Goal: Use online tool/utility: Utilize a website feature to perform a specific function

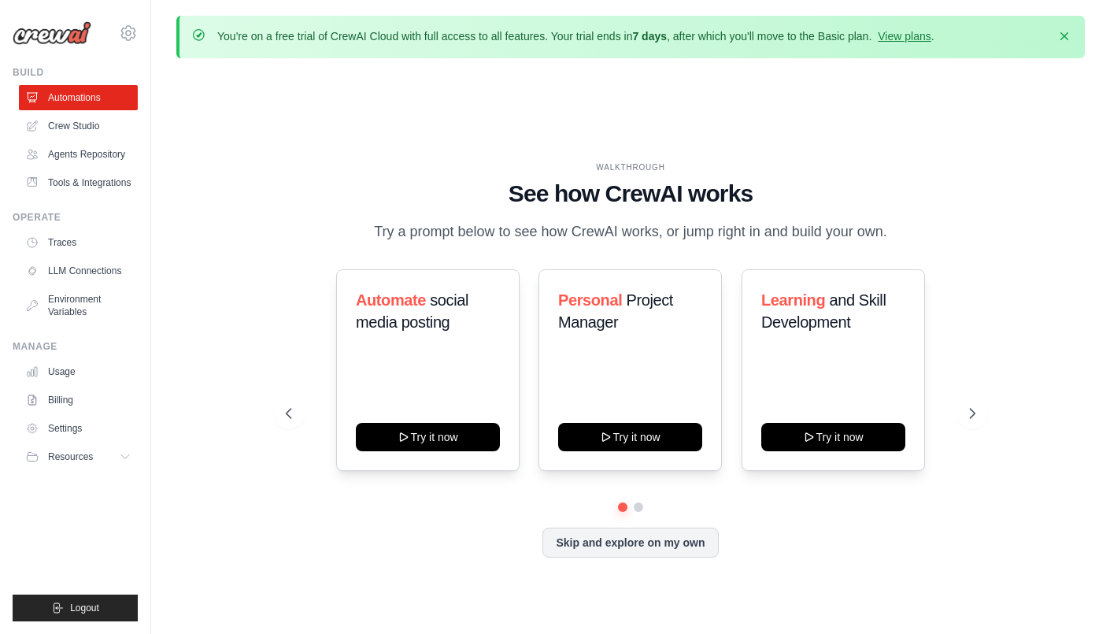
click at [251, 341] on div "WALKTHROUGH See how CrewAI works Try a prompt below to see how CrewAI works, or…" at bounding box center [630, 372] width 908 height 602
click at [1067, 33] on icon "button" at bounding box center [1064, 35] width 8 height 8
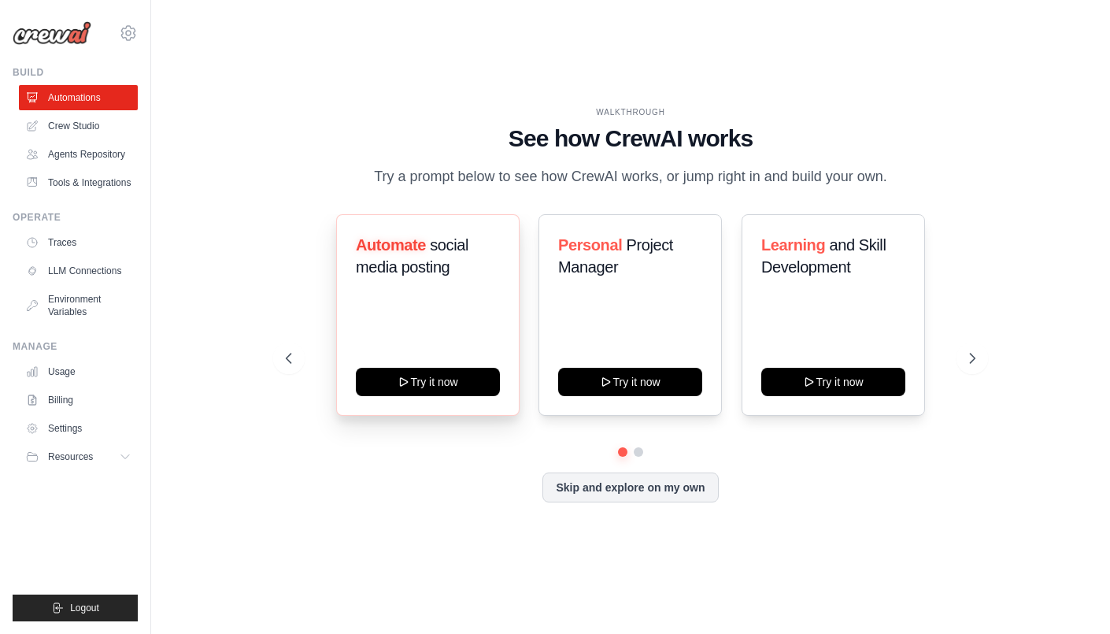
click at [455, 328] on div "Automate social media posting Try it now" at bounding box center [427, 315] width 183 height 202
click at [58, 123] on link "Crew Studio" at bounding box center [79, 125] width 119 height 25
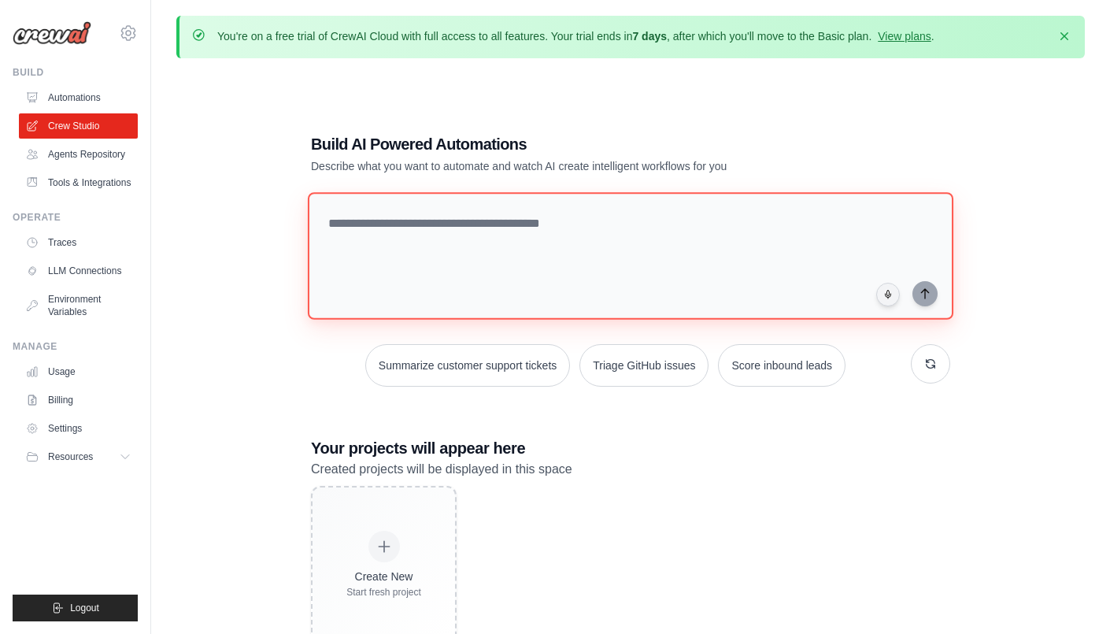
click at [537, 268] on textarea at bounding box center [630, 256] width 645 height 128
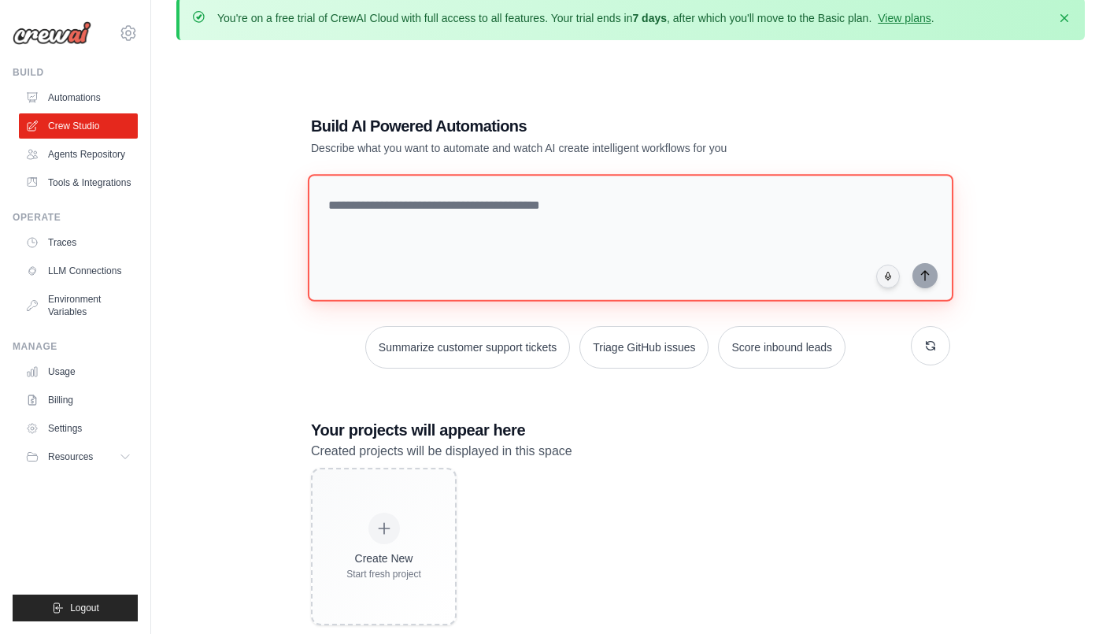
scroll to position [81, 0]
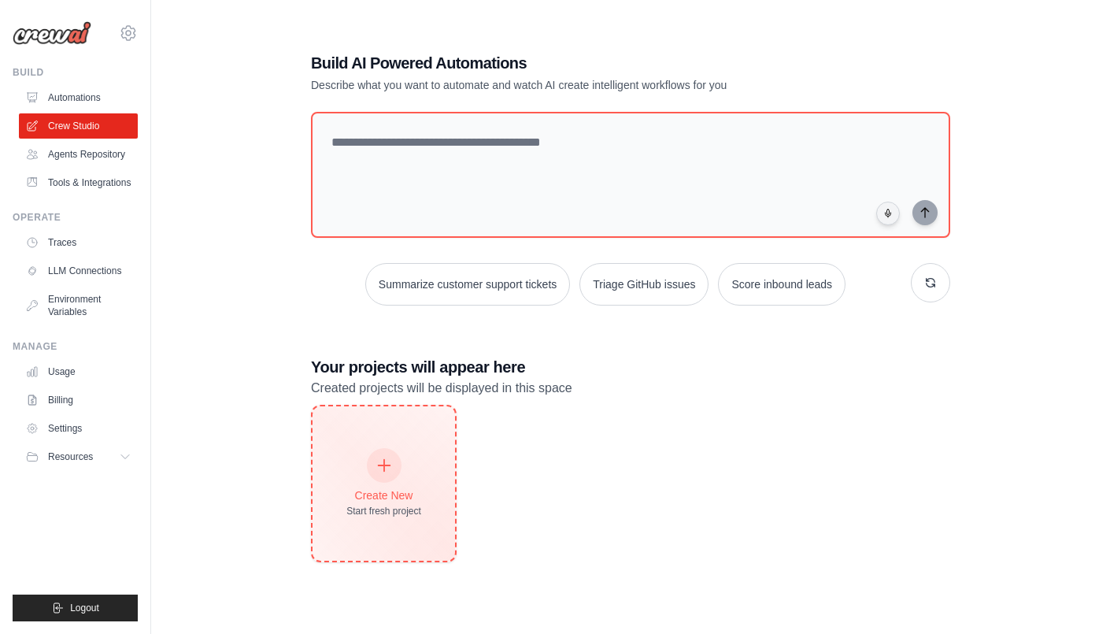
click at [420, 502] on div "Create New Start fresh project" at bounding box center [384, 483] width 142 height 154
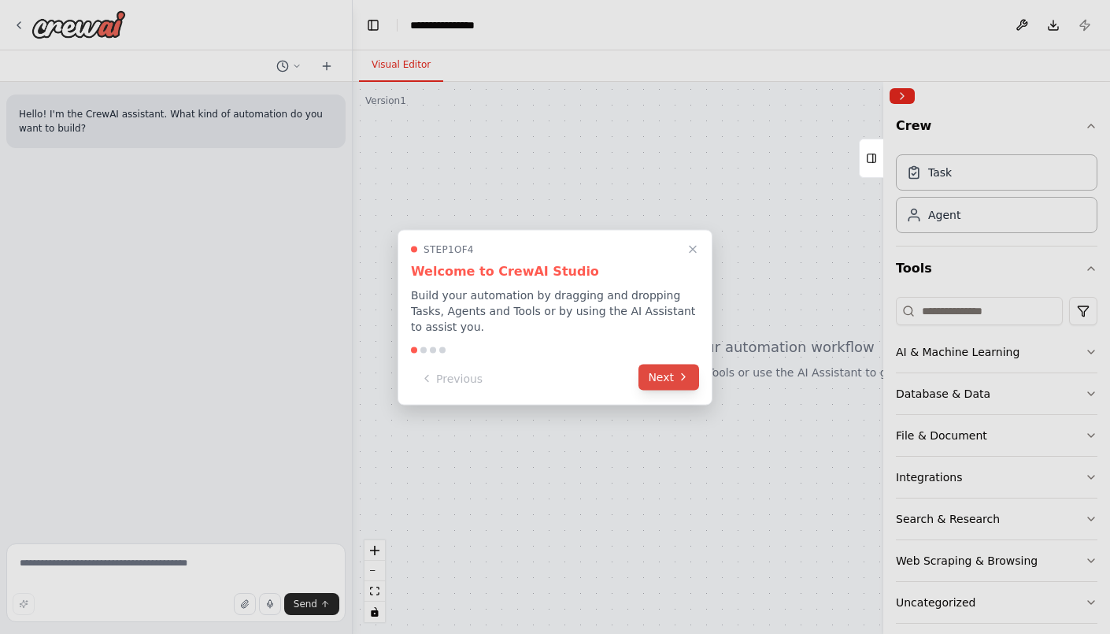
click at [670, 371] on button "Next" at bounding box center [668, 377] width 61 height 26
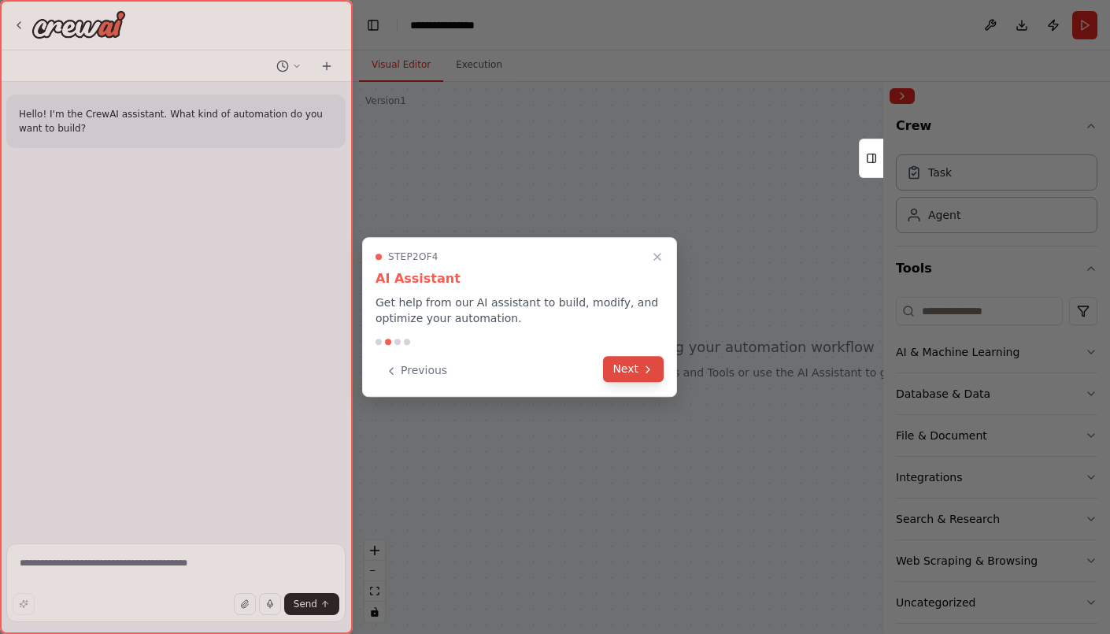
click at [638, 373] on button "Next" at bounding box center [633, 369] width 61 height 26
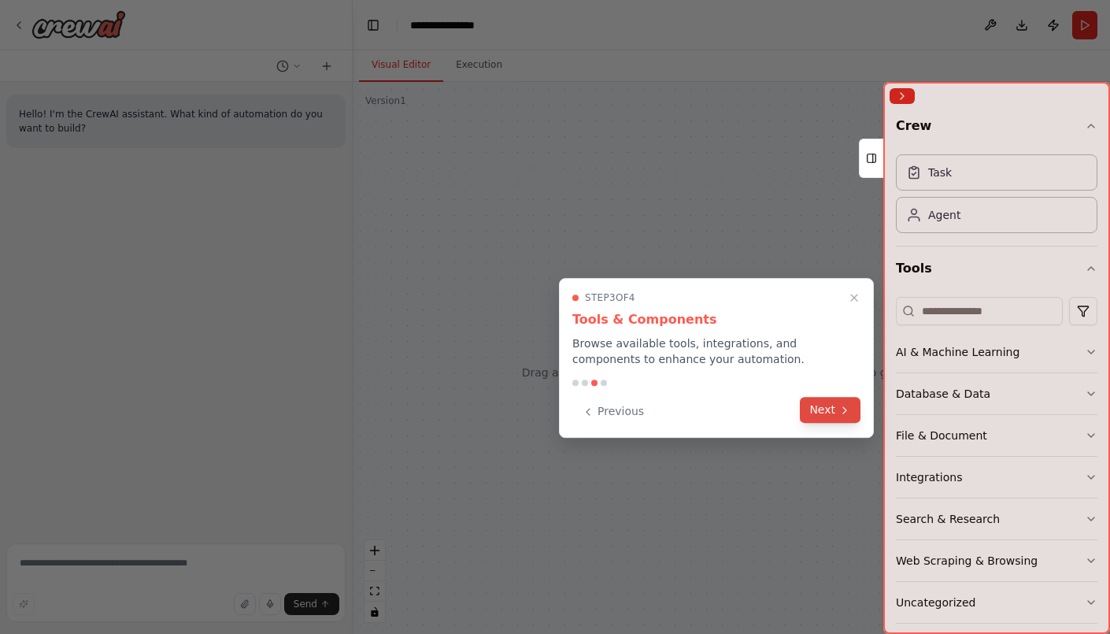
click at [827, 412] on button "Next" at bounding box center [830, 410] width 61 height 26
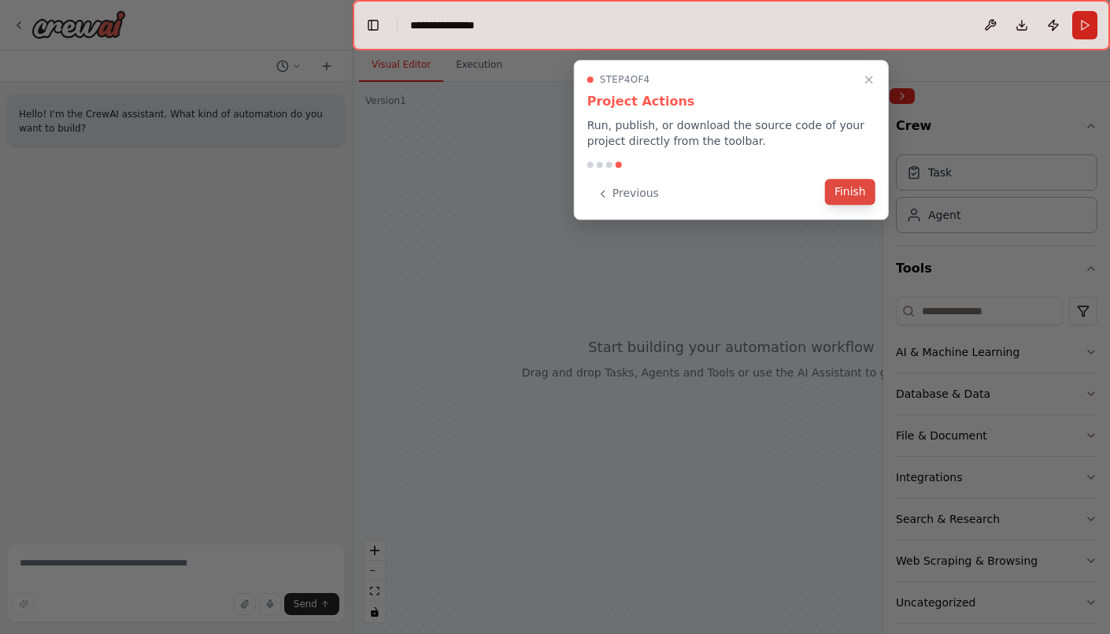
click at [859, 194] on button "Finish" at bounding box center [850, 192] width 50 height 26
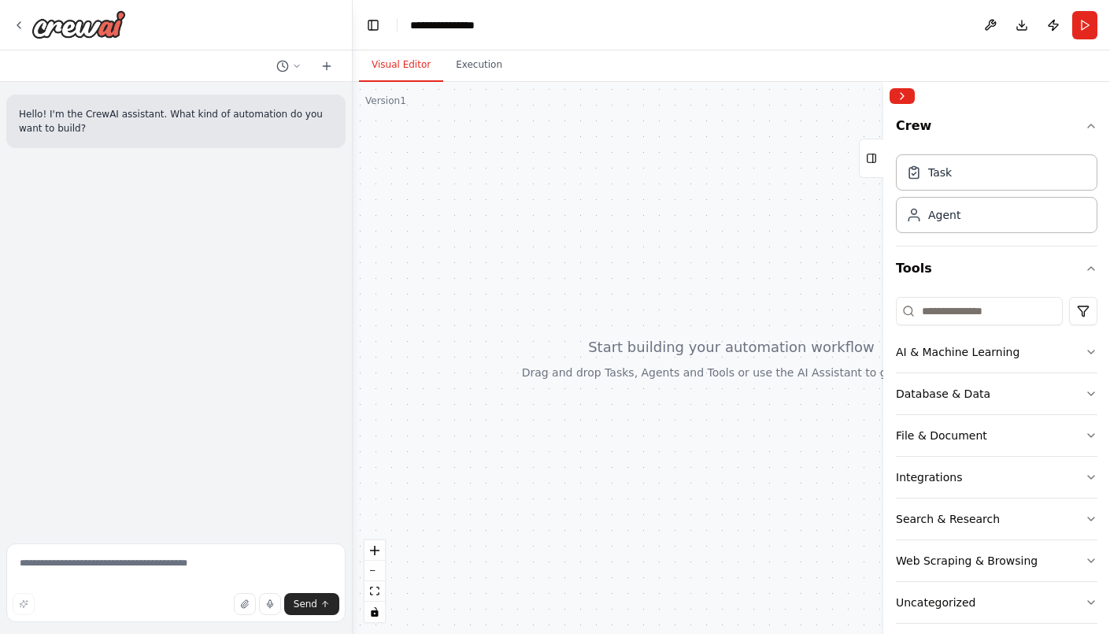
click at [481, 173] on div at bounding box center [731, 358] width 757 height 552
click at [546, 257] on div at bounding box center [731, 358] width 757 height 552
drag, startPoint x: 612, startPoint y: 328, endPoint x: 538, endPoint y: 328, distance: 74.0
click at [538, 328] on div at bounding box center [731, 358] width 757 height 552
click at [132, 574] on textarea at bounding box center [175, 582] width 339 height 79
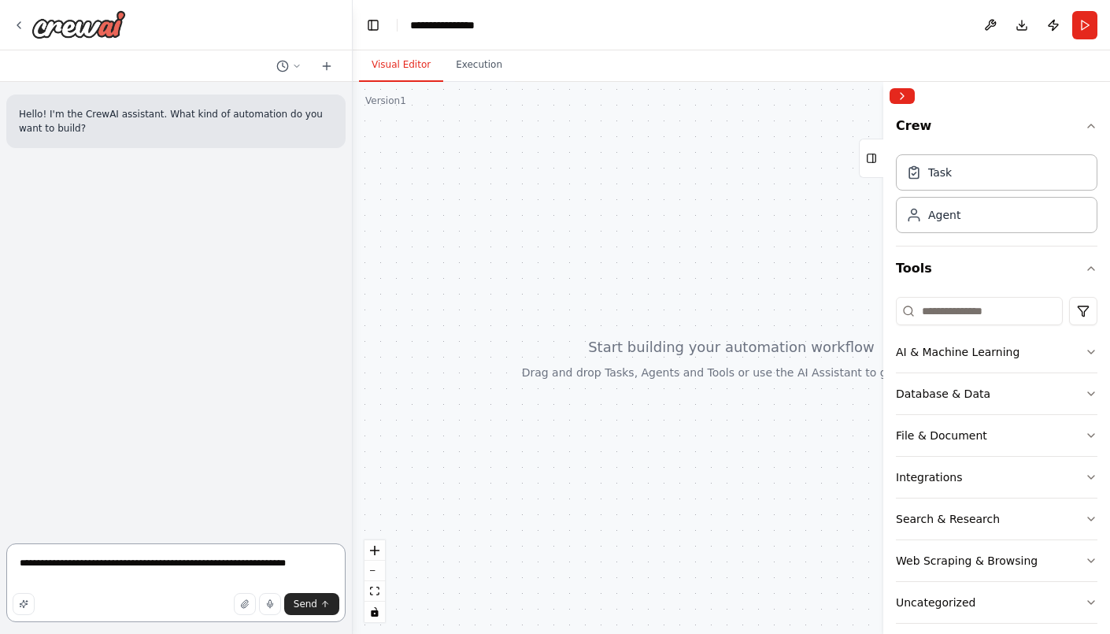
type textarea "**********"
click at [179, 237] on div "Hello! I'm the CrewAI assistant. What kind of automation do you want to build? …" at bounding box center [176, 309] width 352 height 455
click at [268, 188] on div "build an agent that rolls a die and also check if the number is prime" at bounding box center [175, 188] width 339 height 54
click at [213, 571] on textarea at bounding box center [175, 582] width 339 height 79
drag, startPoint x: 651, startPoint y: 391, endPoint x: 566, endPoint y: 396, distance: 85.1
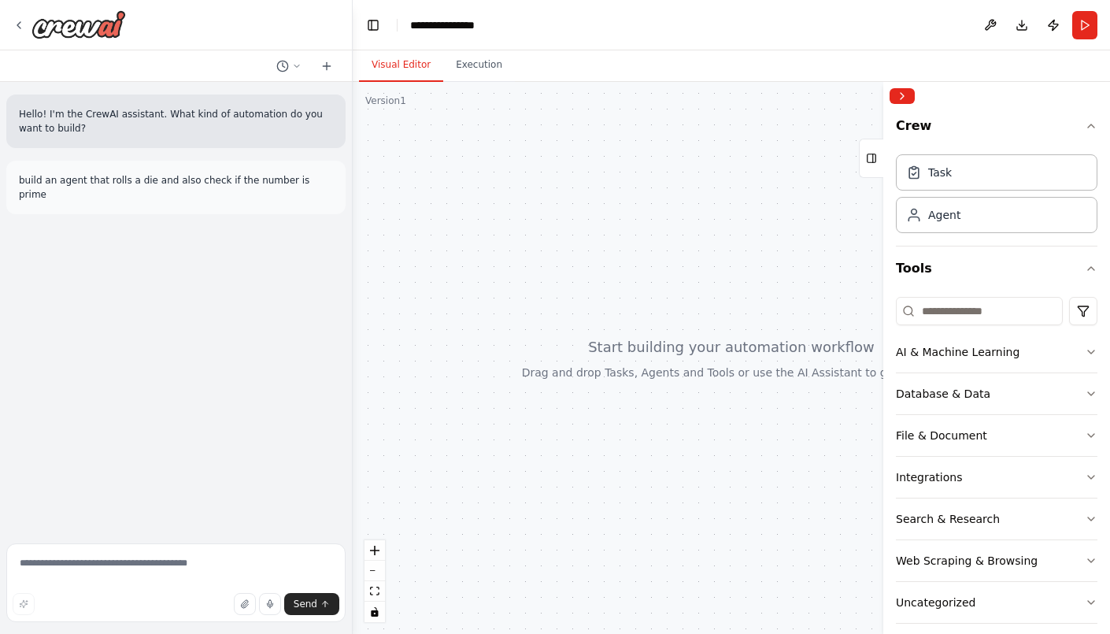
click at [566, 396] on div at bounding box center [731, 358] width 757 height 552
click at [207, 178] on p "build an agent that rolls a die and also check if the number is prime" at bounding box center [176, 187] width 314 height 28
copy p "build an agent that rolls a die and also check if the number is prime"
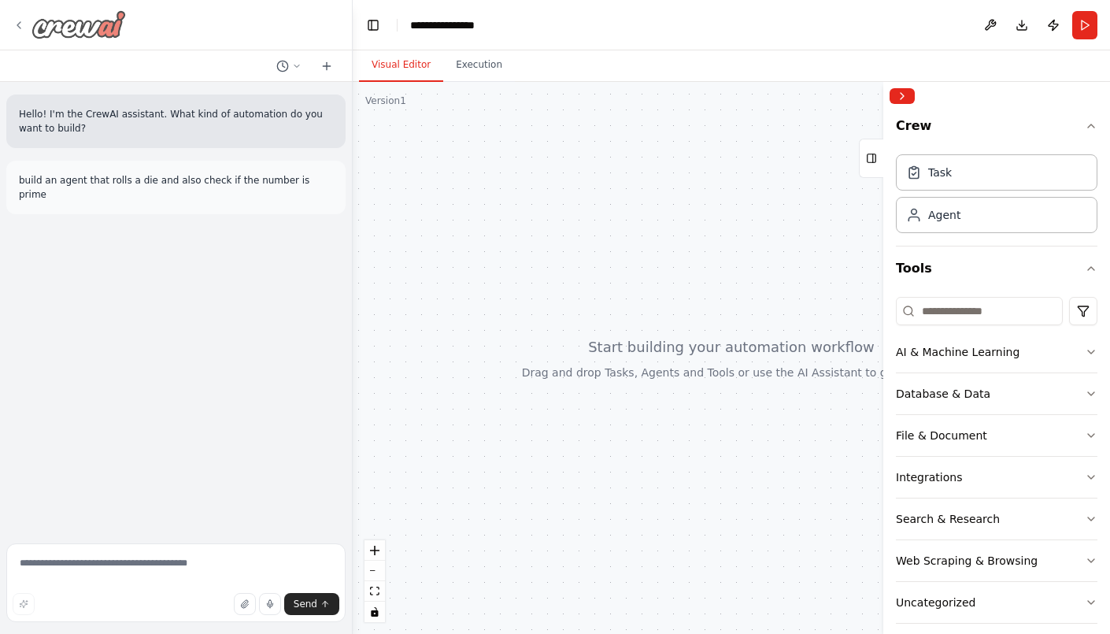
click at [15, 24] on icon at bounding box center [19, 25] width 13 height 13
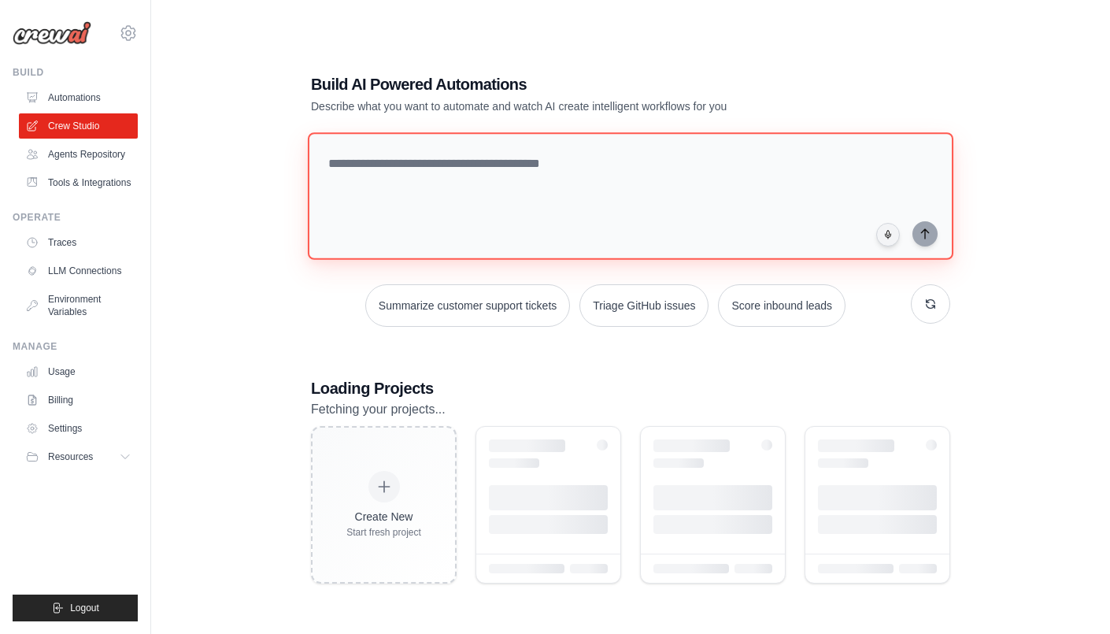
click at [449, 179] on textarea at bounding box center [630, 196] width 645 height 128
paste textarea "**********"
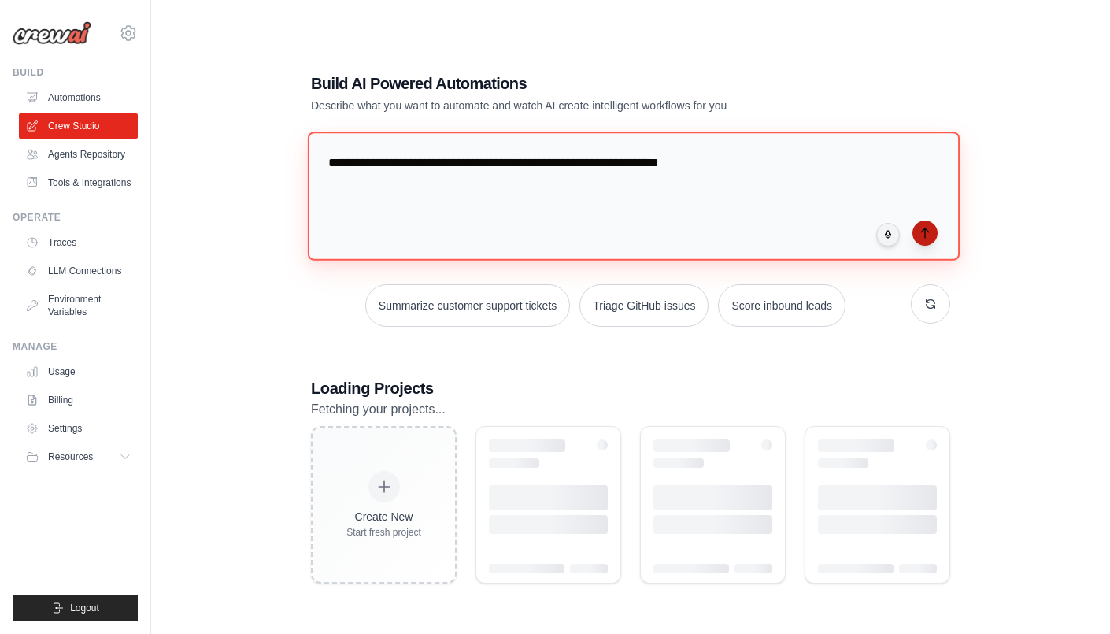
scroll to position [39, 0]
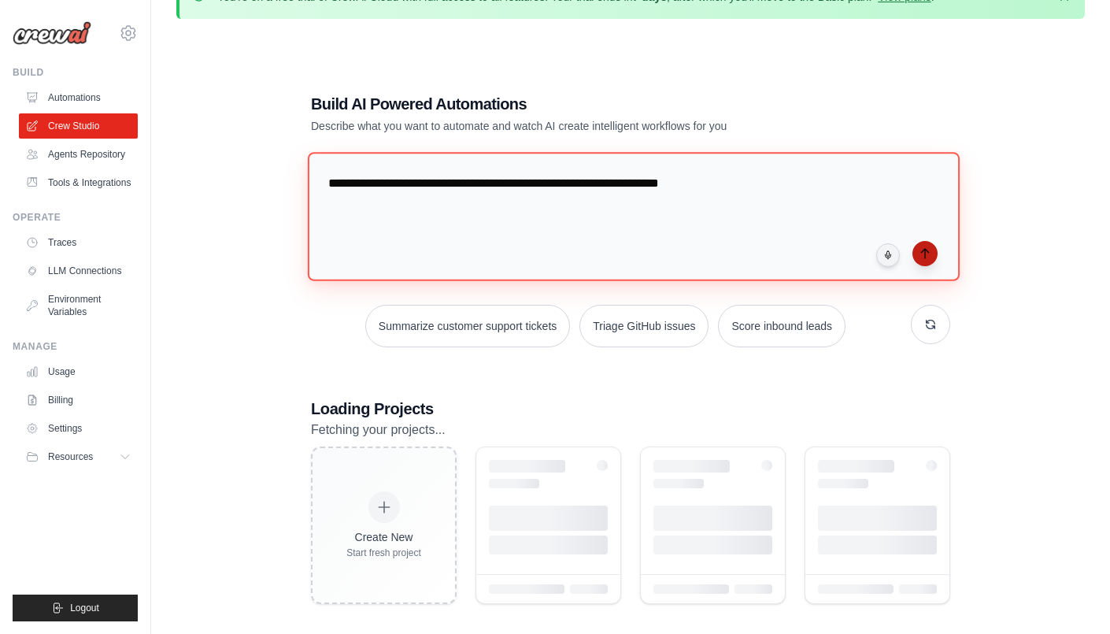
type textarea "**********"
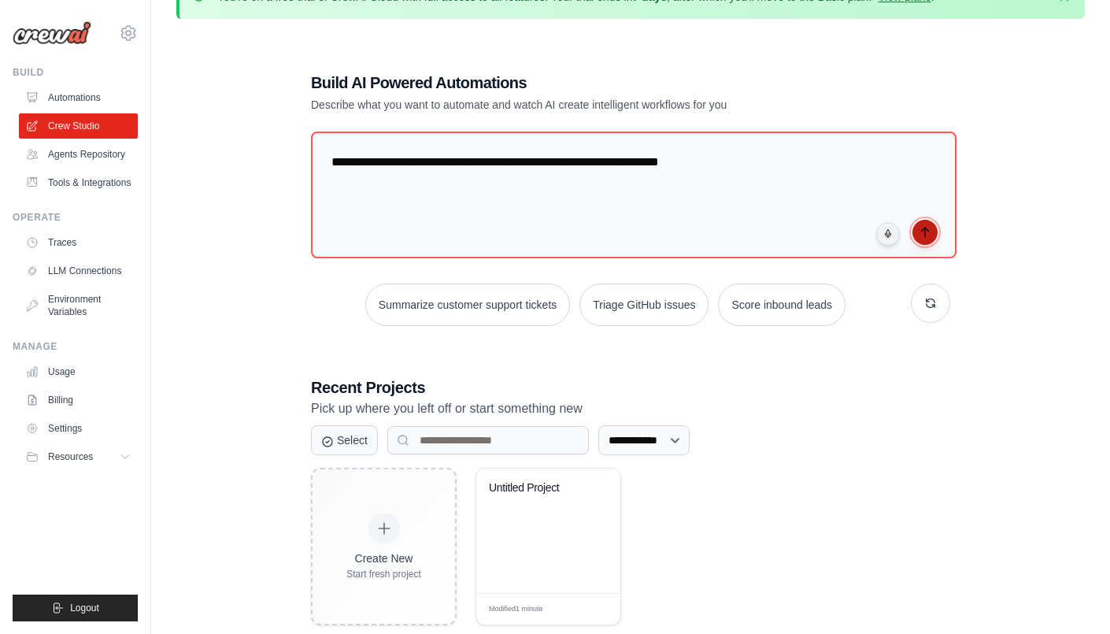
click at [923, 235] on icon "submit" at bounding box center [925, 232] width 13 height 13
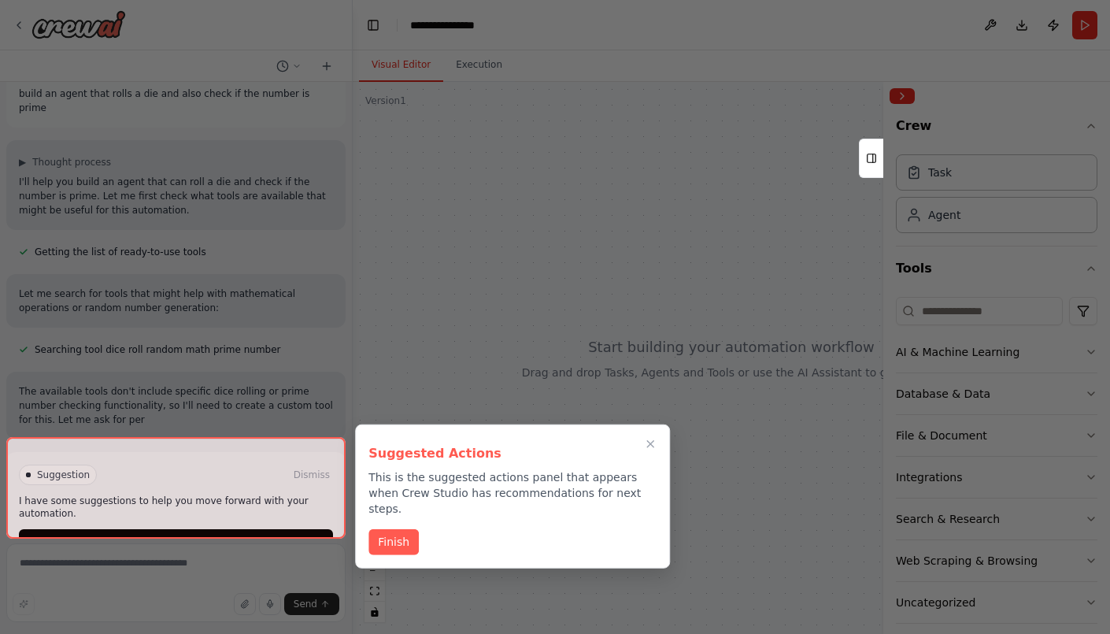
scroll to position [35, 0]
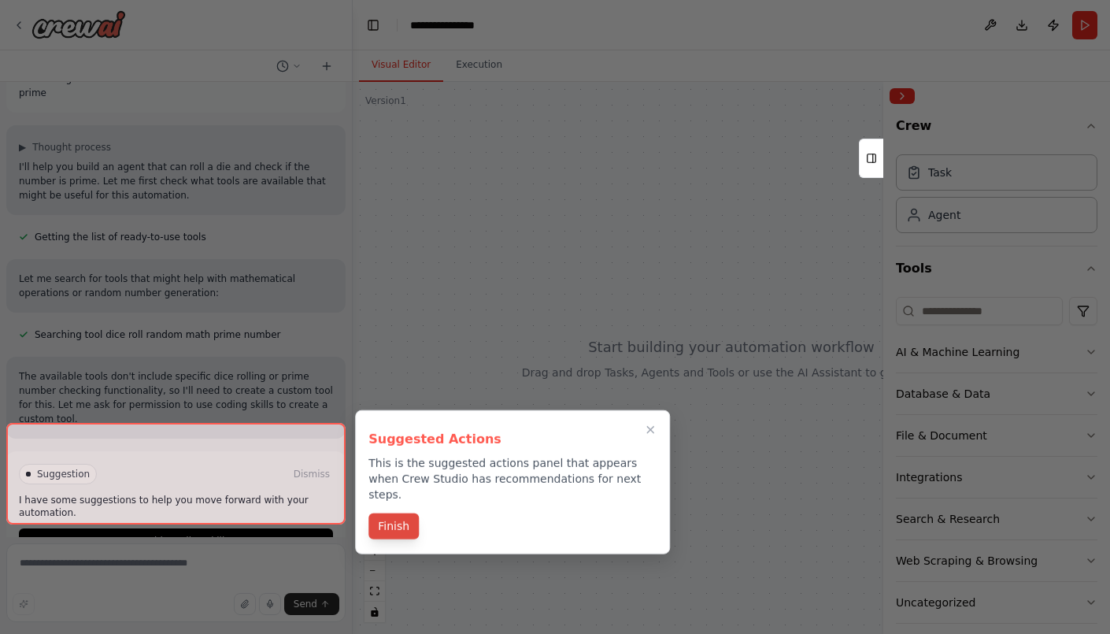
click at [408, 515] on button "Finish" at bounding box center [393, 526] width 50 height 26
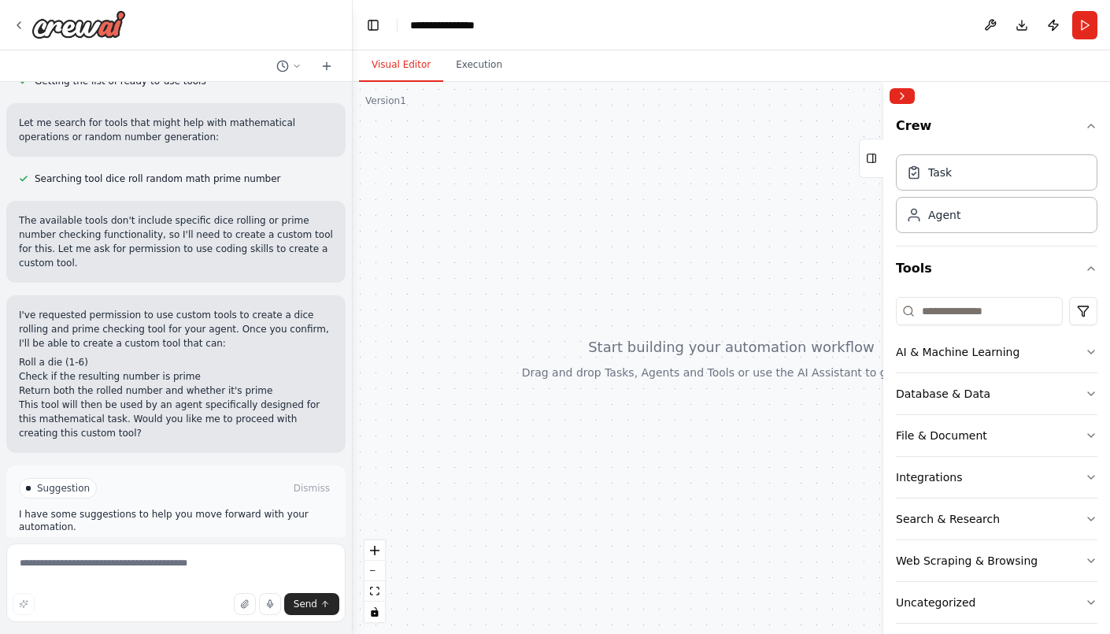
scroll to position [205, 0]
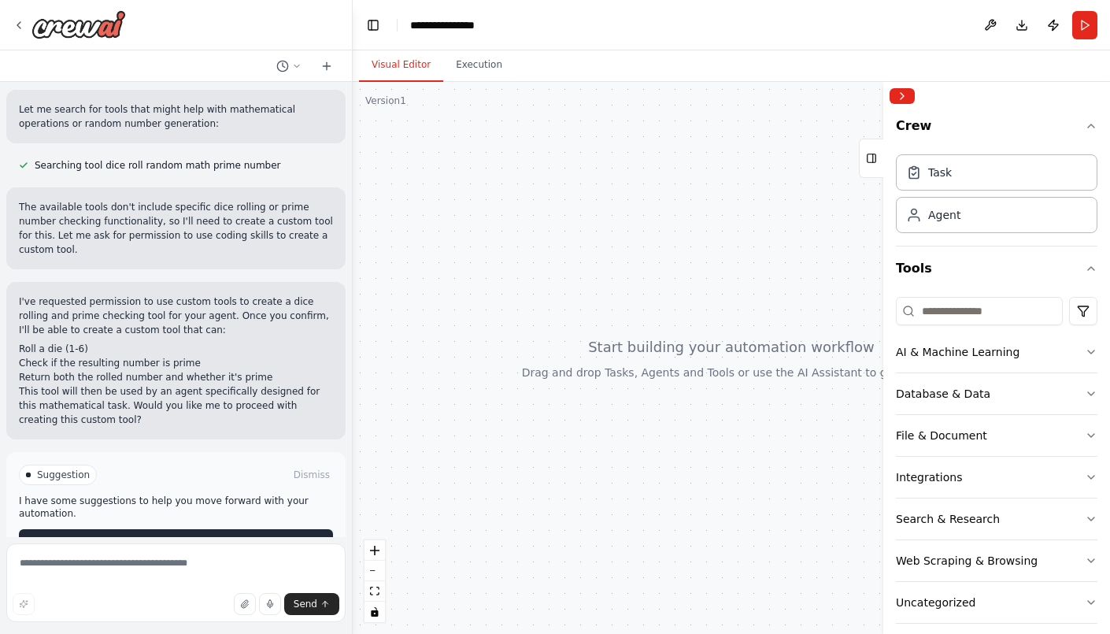
click at [180, 535] on span "Enable coding skills" at bounding box center [182, 541] width 93 height 13
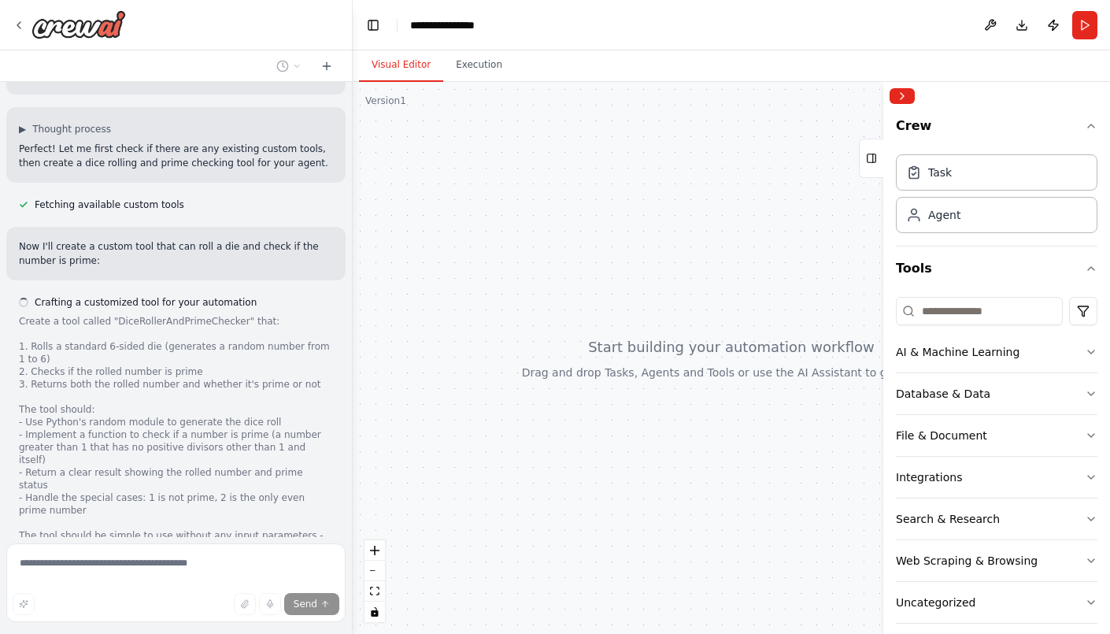
scroll to position [564, 0]
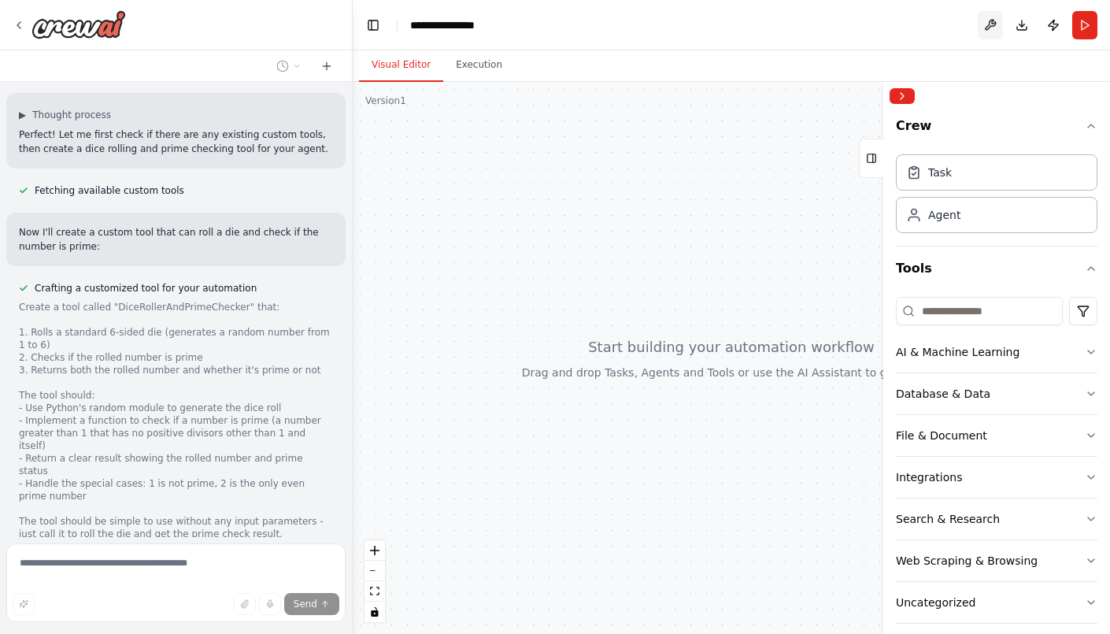
click at [985, 26] on button at bounding box center [990, 25] width 25 height 28
click at [985, 24] on div at bounding box center [990, 25] width 25 height 28
click at [841, 28] on header "**********" at bounding box center [731, 25] width 757 height 50
click at [475, 25] on div "**********" at bounding box center [447, 25] width 75 height 16
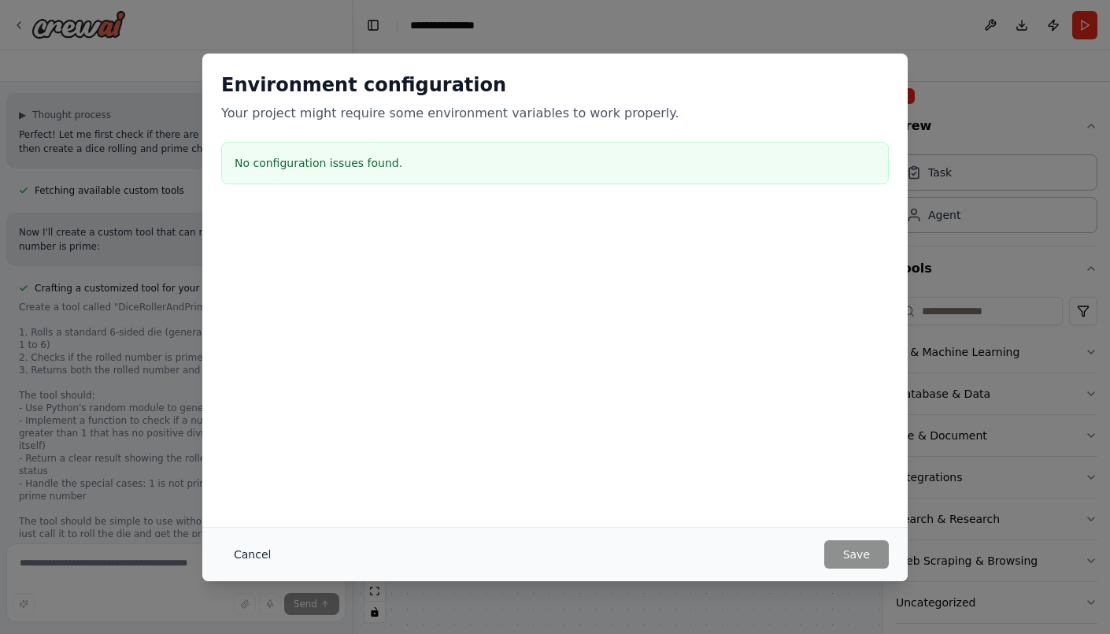
click at [258, 555] on button "Cancel" at bounding box center [252, 554] width 62 height 28
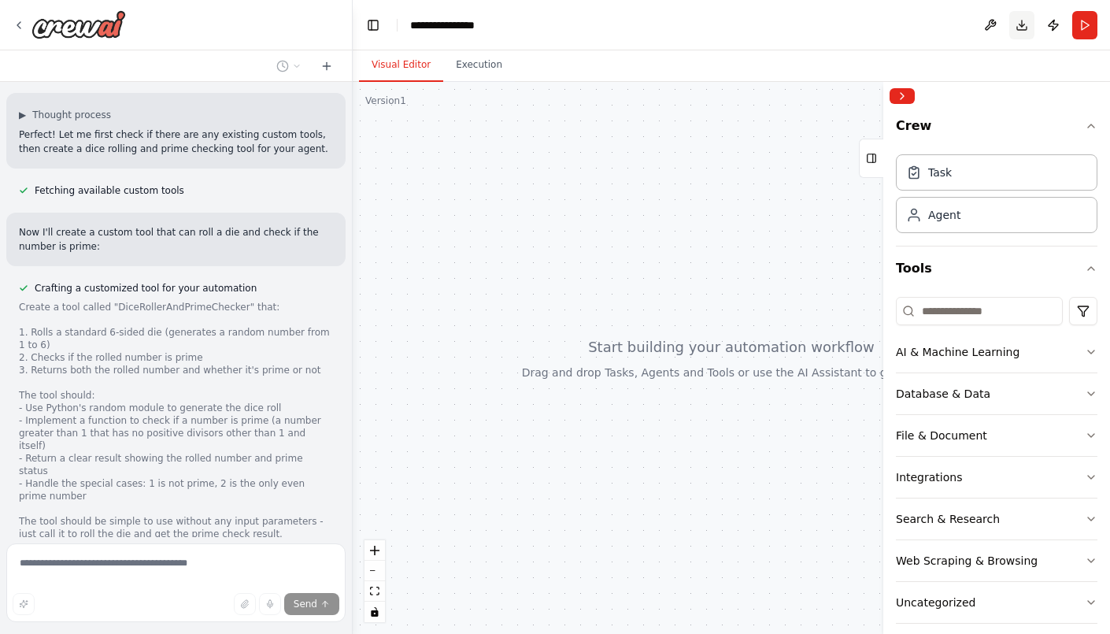
click at [1024, 28] on button "Download" at bounding box center [1021, 25] width 25 height 28
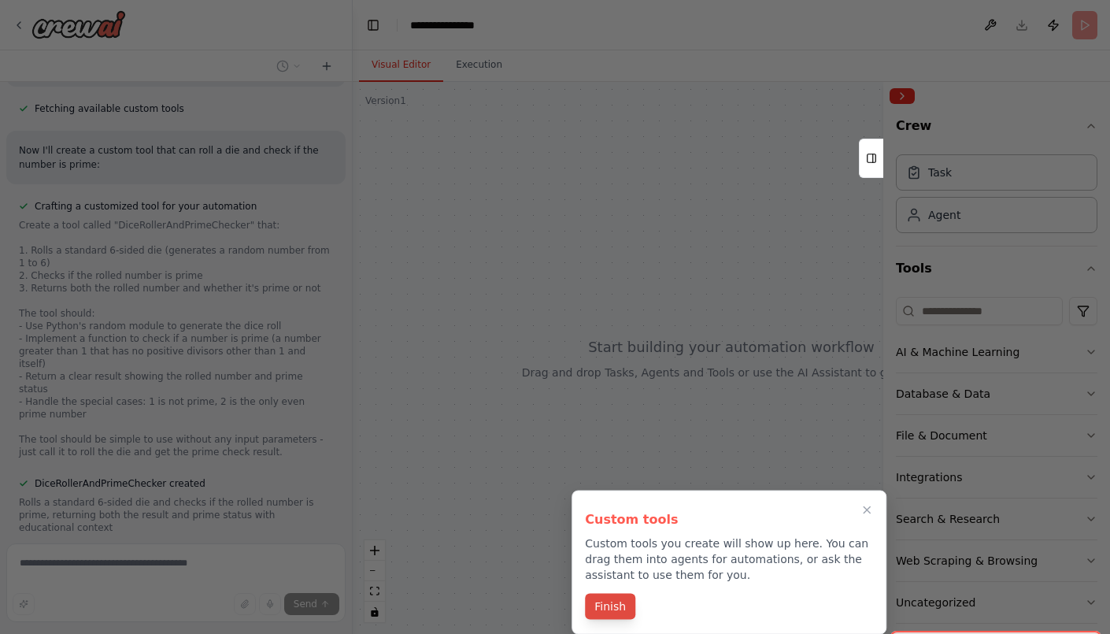
click at [613, 609] on button "Finish" at bounding box center [610, 607] width 50 height 26
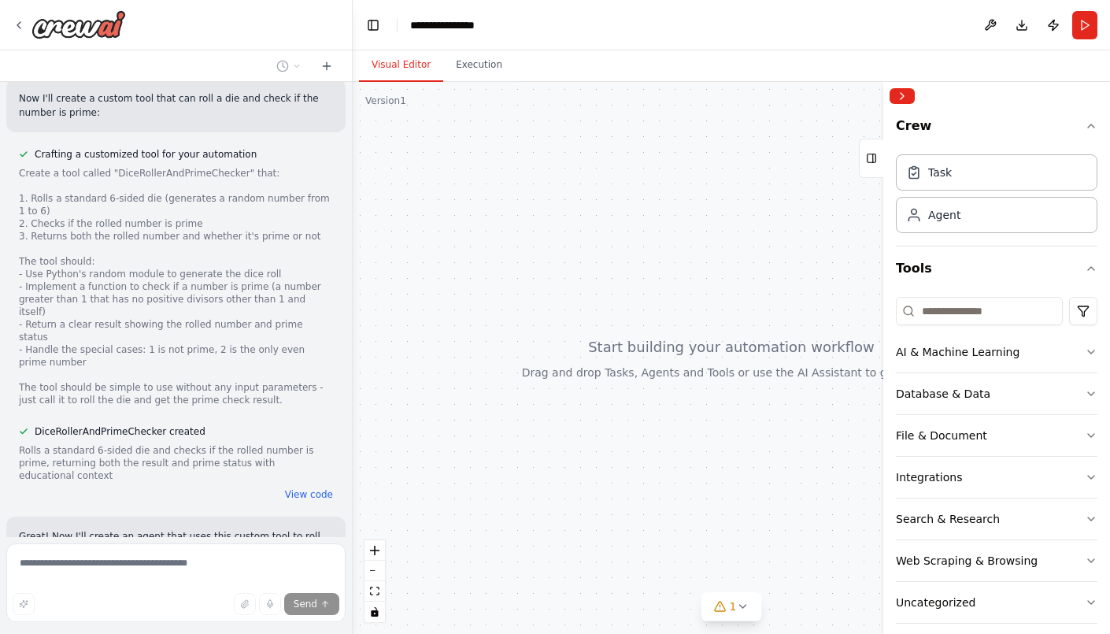
scroll to position [712, 0]
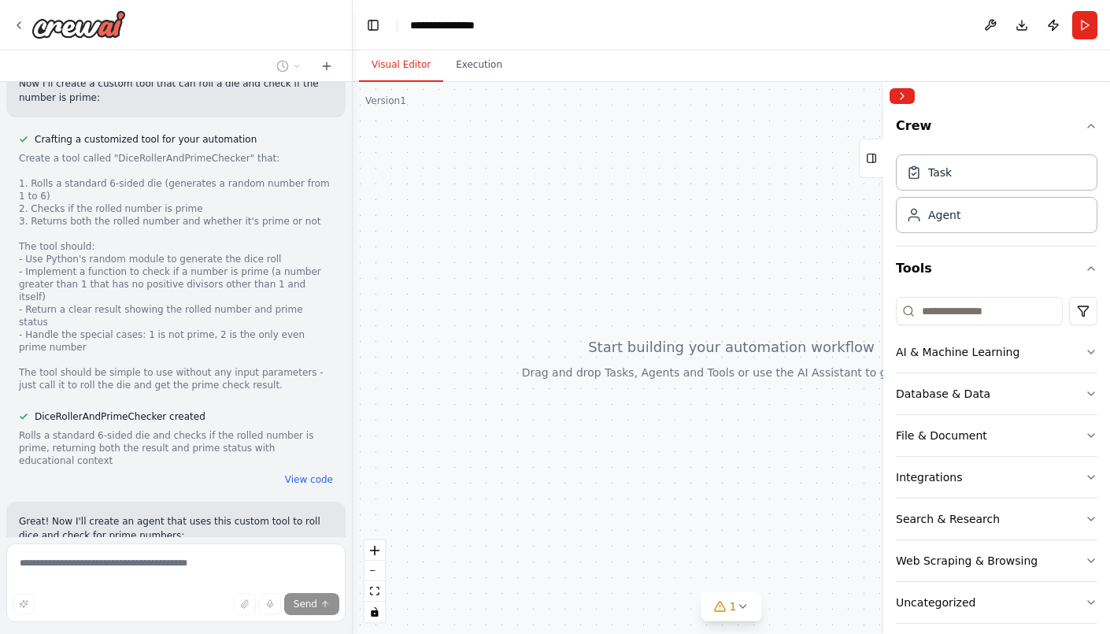
click at [135, 514] on p "Great! Now I'll create an agent that uses this custom tool to roll dice and che…" at bounding box center [176, 528] width 314 height 28
click at [313, 473] on button "View code" at bounding box center [309, 479] width 48 height 13
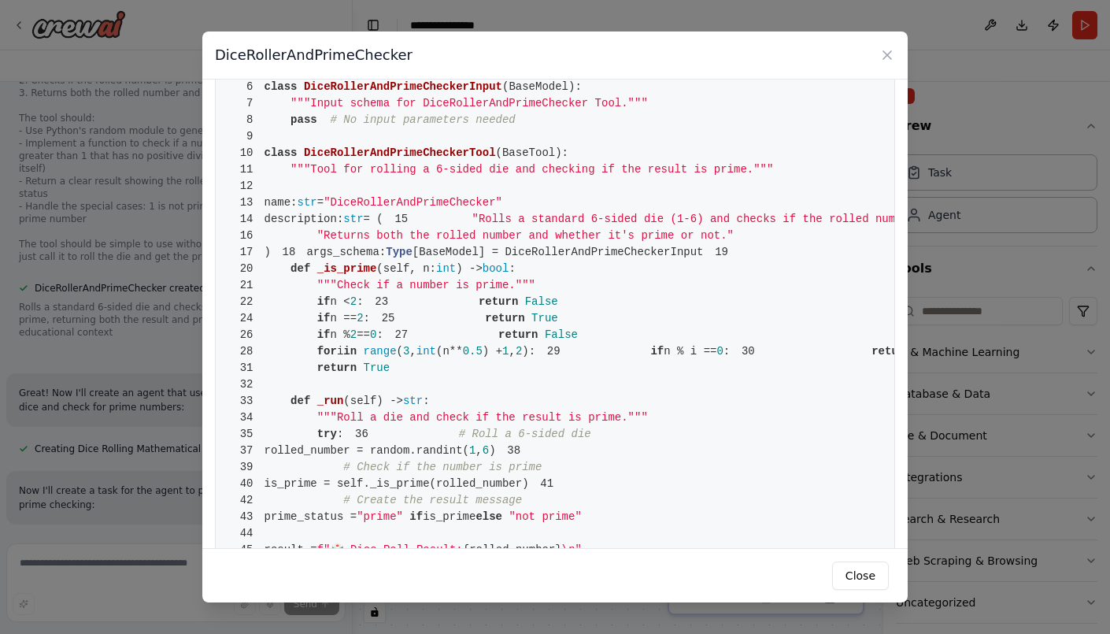
scroll to position [0, 0]
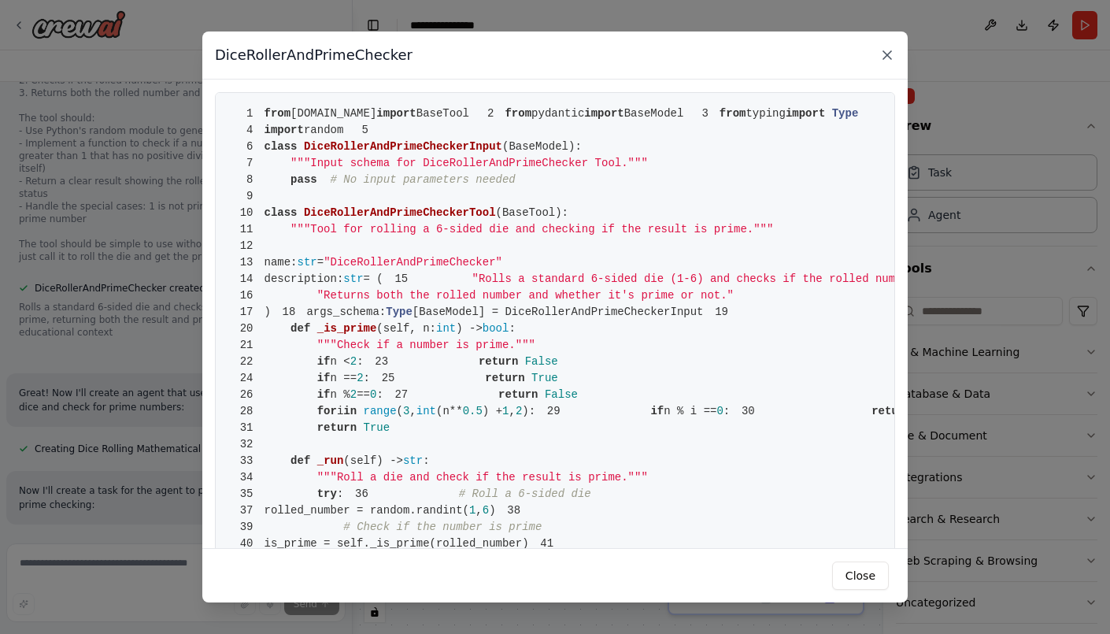
click at [889, 55] on icon at bounding box center [887, 55] width 16 height 16
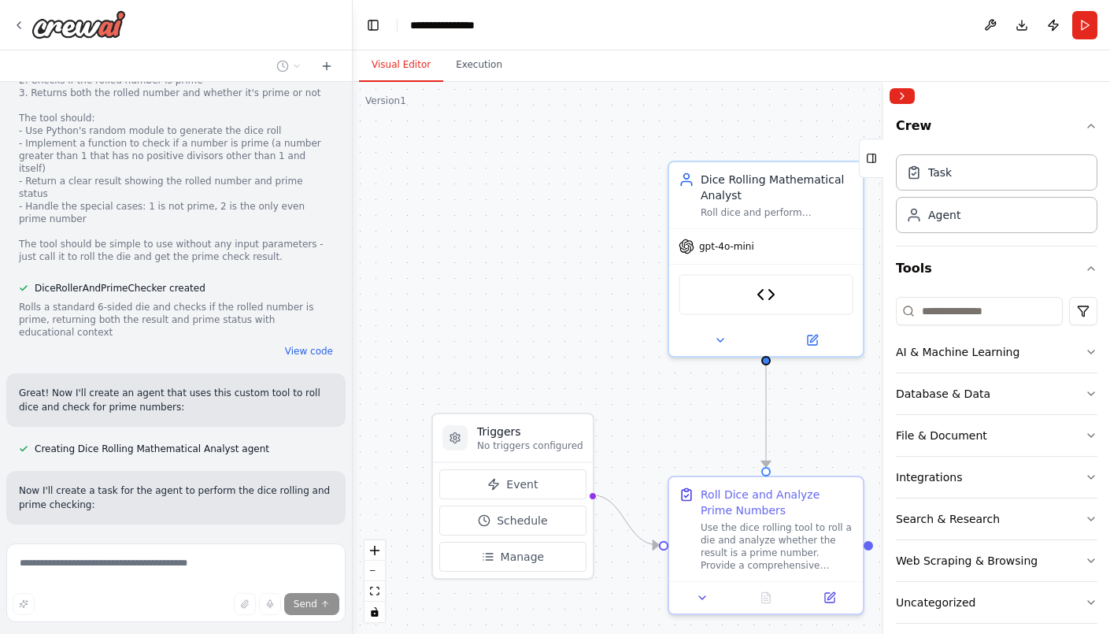
click at [508, 292] on div ".deletable-edge-delete-btn { width: 20px; height: 20px; border: 0px solid #ffff…" at bounding box center [731, 358] width 757 height 552
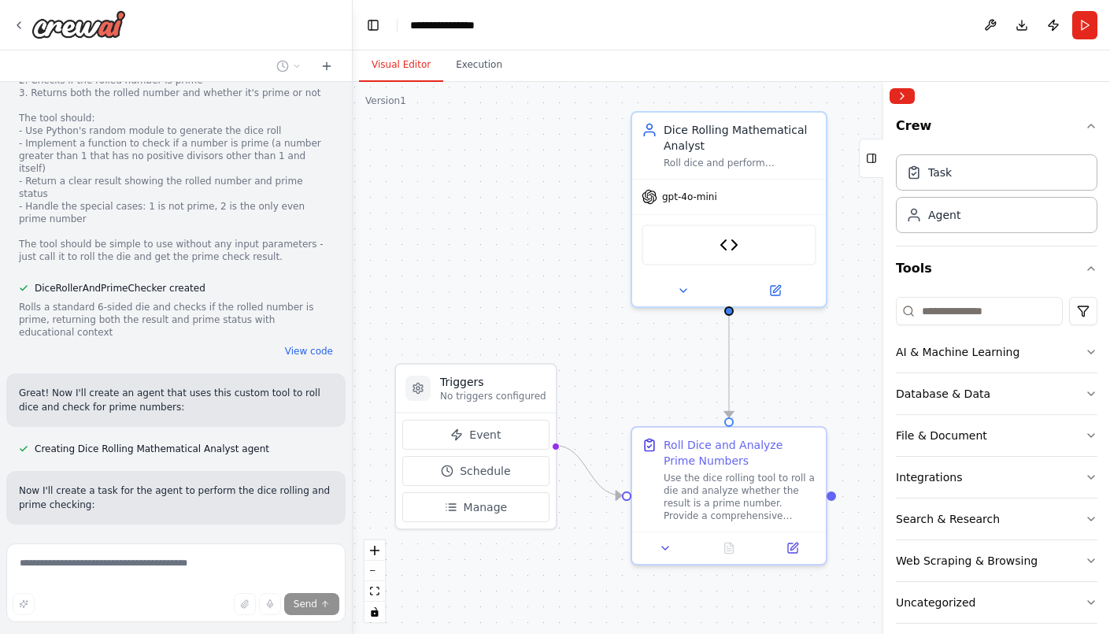
drag, startPoint x: 653, startPoint y: 420, endPoint x: 616, endPoint y: 371, distance: 61.9
click at [616, 371] on div ".deletable-edge-delete-btn { width: 20px; height: 20px; border: 0px solid #ffff…" at bounding box center [731, 358] width 757 height 552
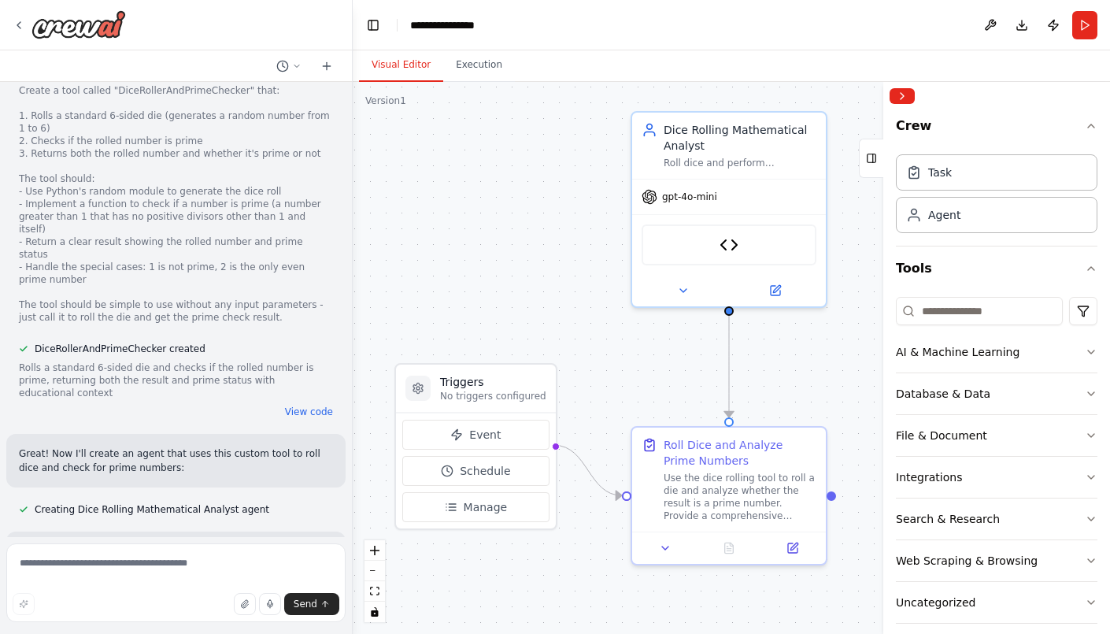
click at [627, 362] on div ".deletable-edge-delete-btn { width: 20px; height: 20px; border: 0px solid #ffff…" at bounding box center [731, 358] width 757 height 552
click at [696, 458] on div "Roll Dice and Analyze Prime Numbers" at bounding box center [740, 449] width 153 height 31
click at [745, 153] on div "Roll dice and perform mathematical analysis on the results, specifically checki…" at bounding box center [740, 159] width 153 height 13
click at [734, 453] on div "Roll Dice and Analyze Prime Numbers" at bounding box center [740, 449] width 153 height 31
click at [664, 546] on icon at bounding box center [665, 544] width 13 height 13
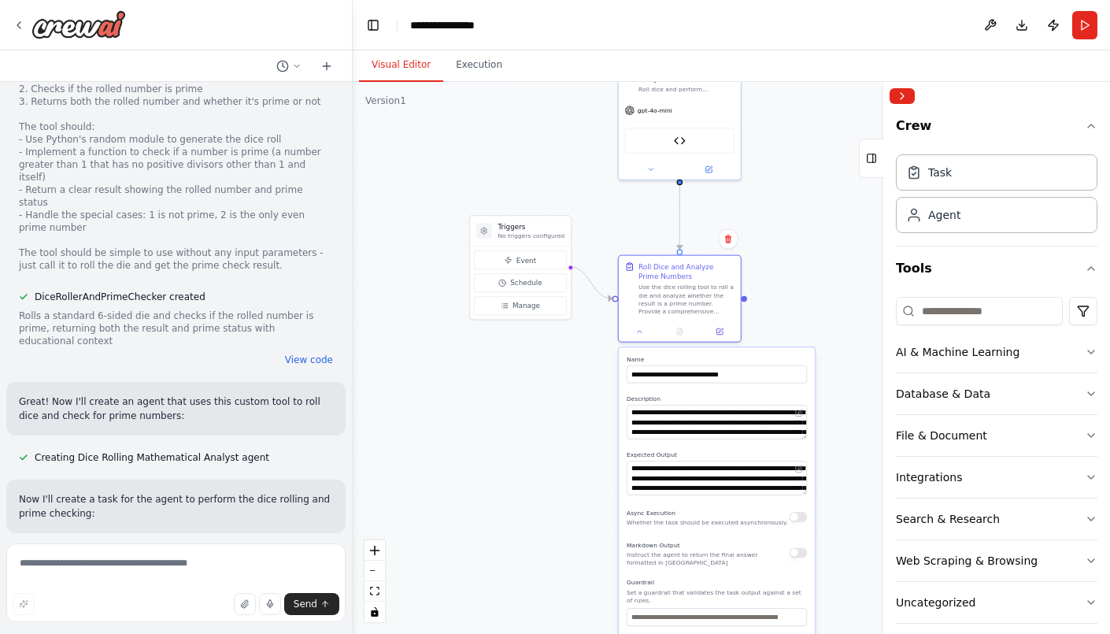
drag, startPoint x: 783, startPoint y: 498, endPoint x: 749, endPoint y: 290, distance: 211.3
click at [749, 290] on div ".deletable-edge-delete-btn { width: 20px; height: 20px; border: 0px solid #ffff…" at bounding box center [731, 358] width 757 height 552
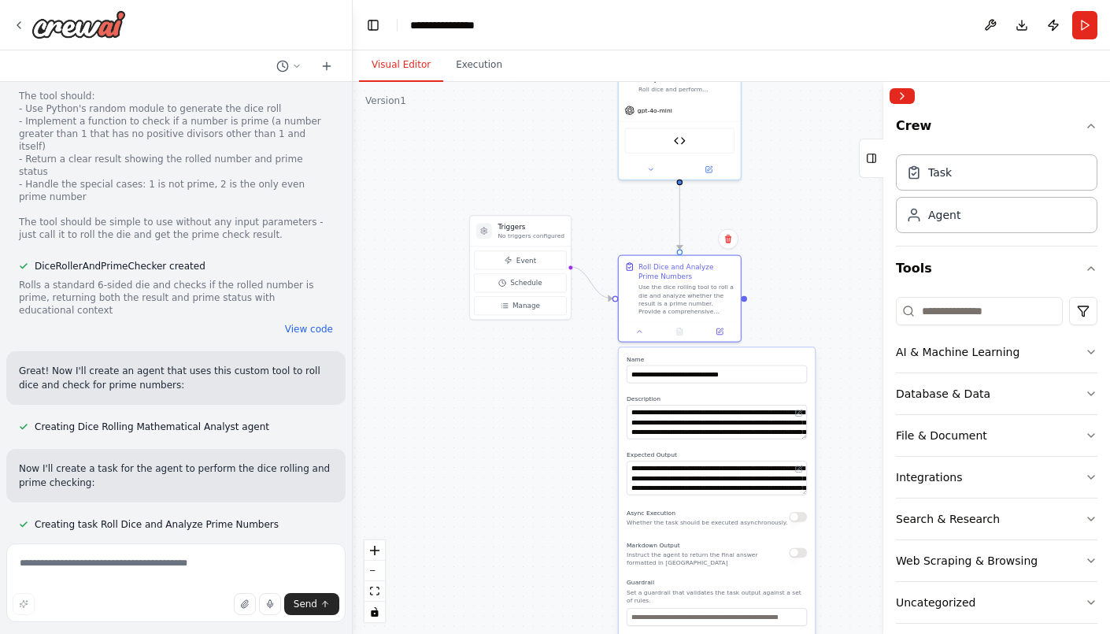
scroll to position [864, 0]
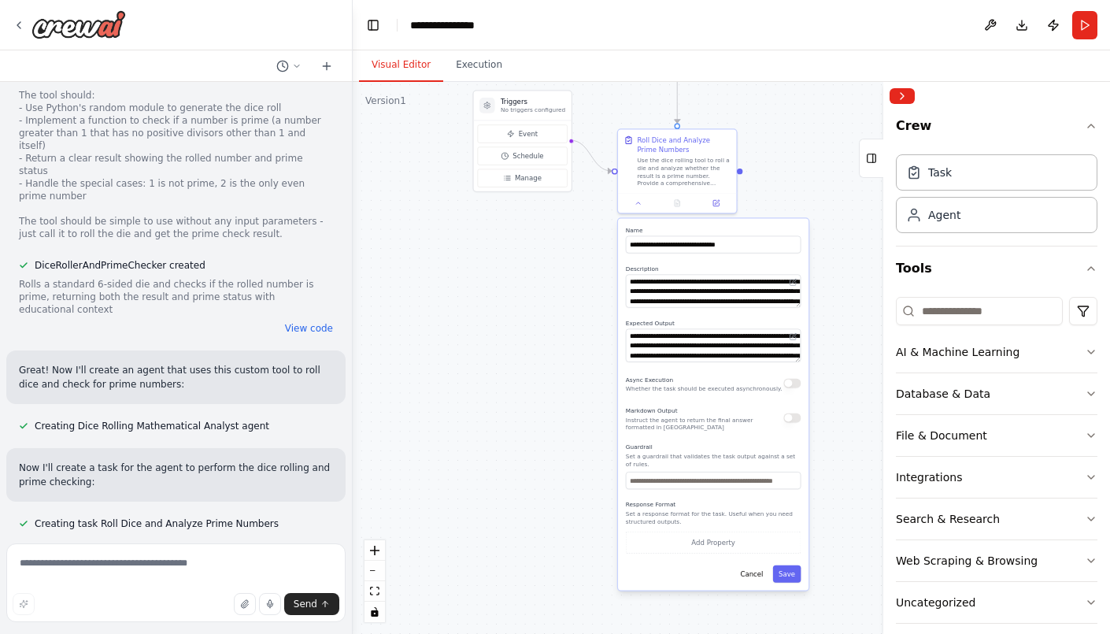
drag, startPoint x: 560, startPoint y: 531, endPoint x: 561, endPoint y: 398, distance: 132.2
click at [561, 398] on div ".deletable-edge-delete-btn { width: 20px; height: 20px; border: 0px solid #ffff…" at bounding box center [731, 358] width 757 height 552
click at [738, 565] on button "Cancel" at bounding box center [751, 573] width 35 height 17
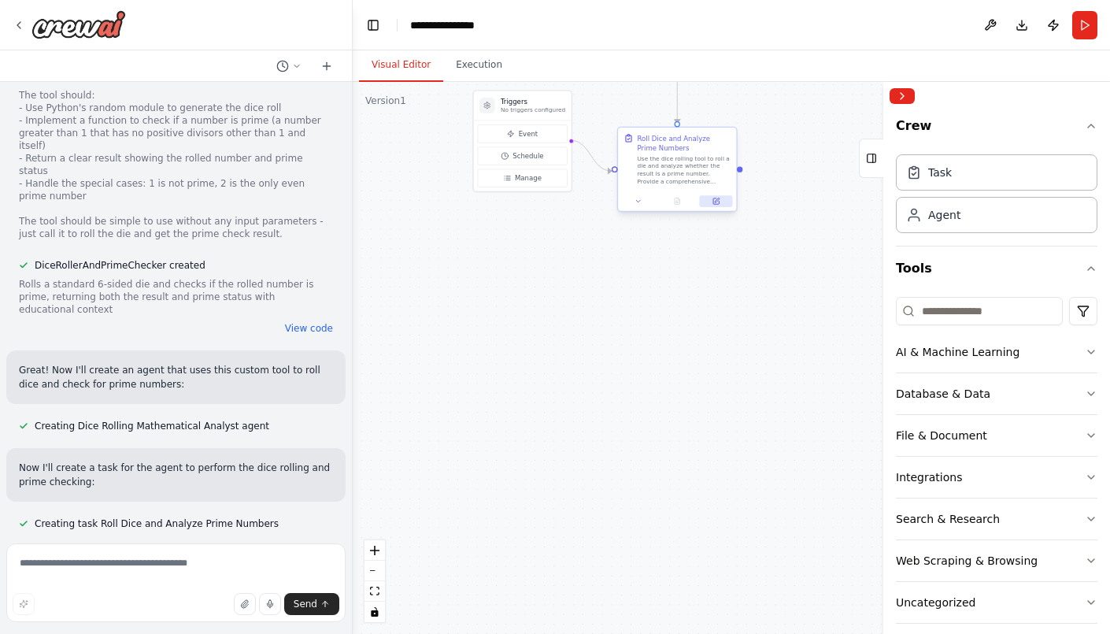
click at [712, 202] on icon at bounding box center [716, 202] width 8 height 8
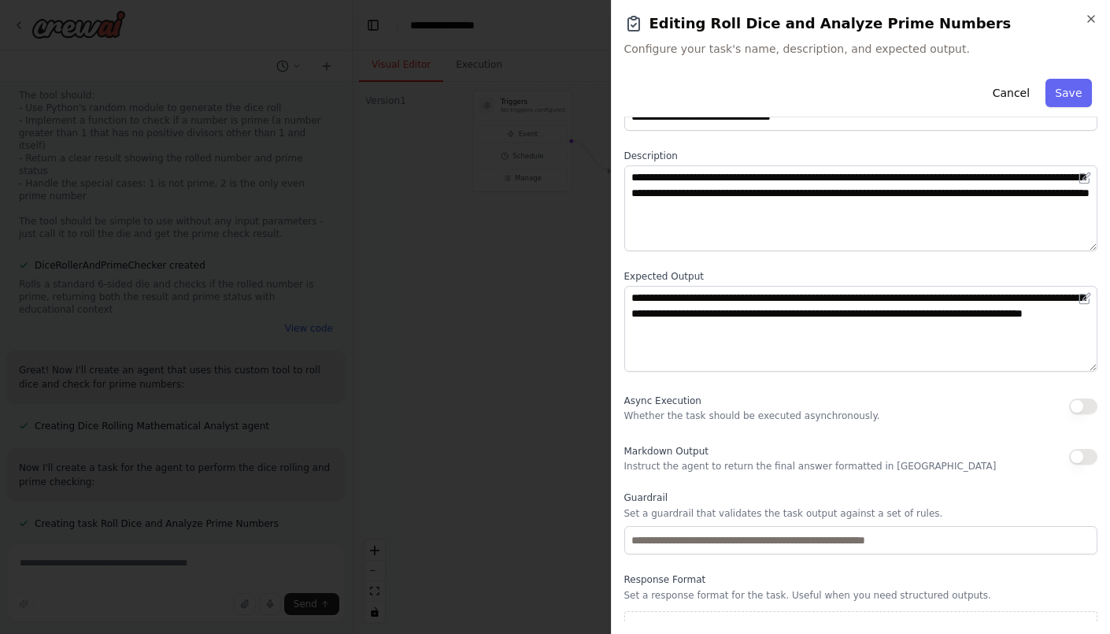
scroll to position [26, 0]
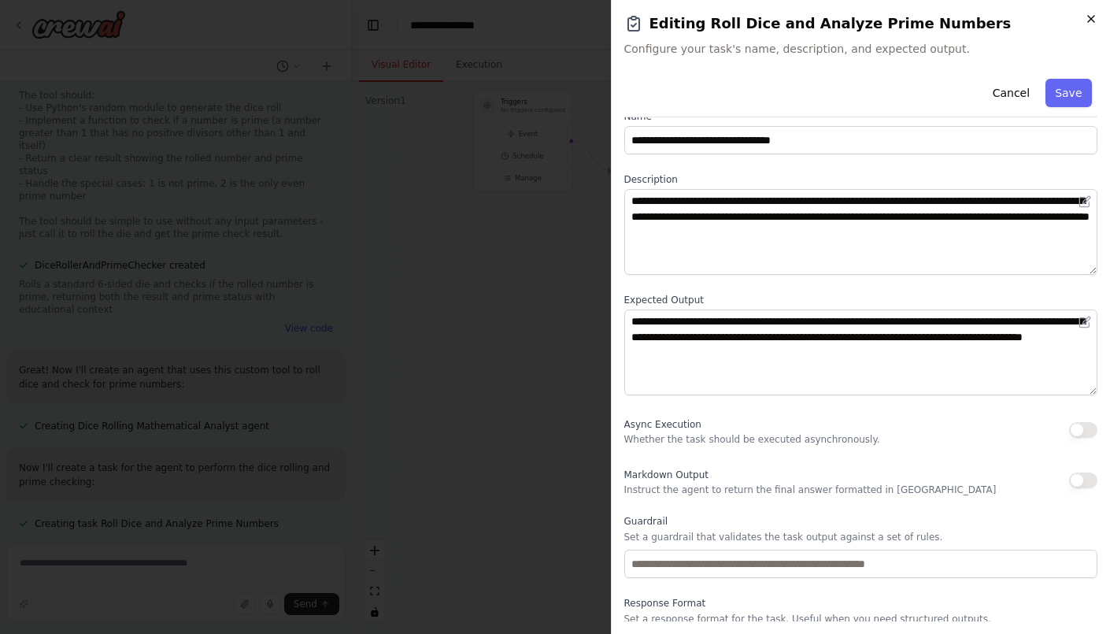
click at [1097, 23] on icon "button" at bounding box center [1091, 19] width 13 height 13
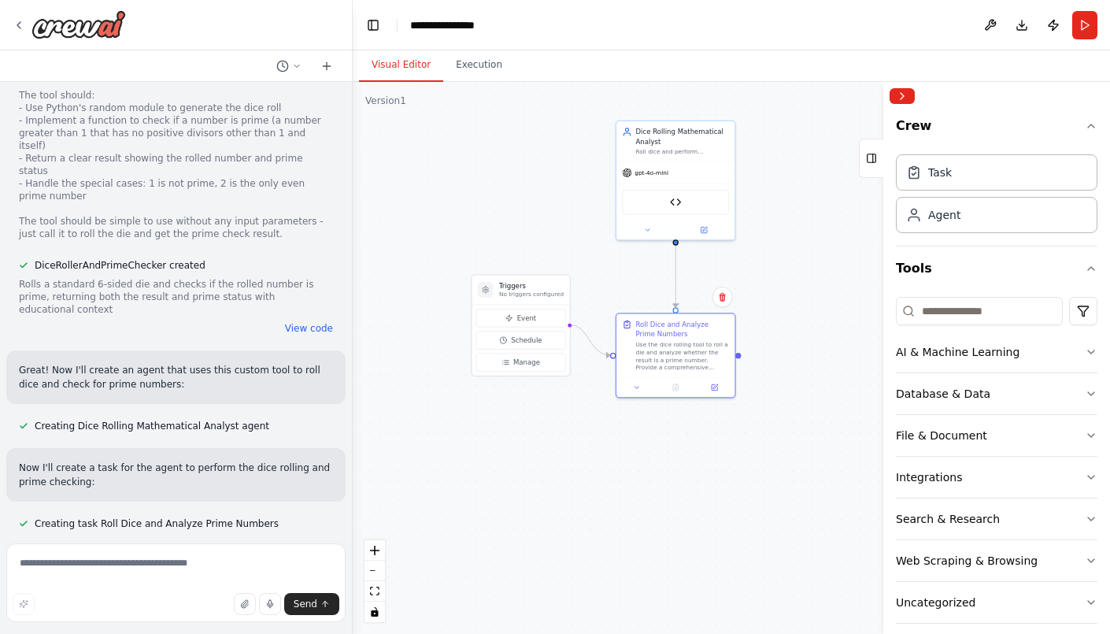
drag, startPoint x: 776, startPoint y: 230, endPoint x: 780, endPoint y: 457, distance: 226.7
click at [780, 457] on div ".deletable-edge-delete-btn { width: 20px; height: 20px; border: 0px solid #ffff…" at bounding box center [731, 358] width 757 height 552
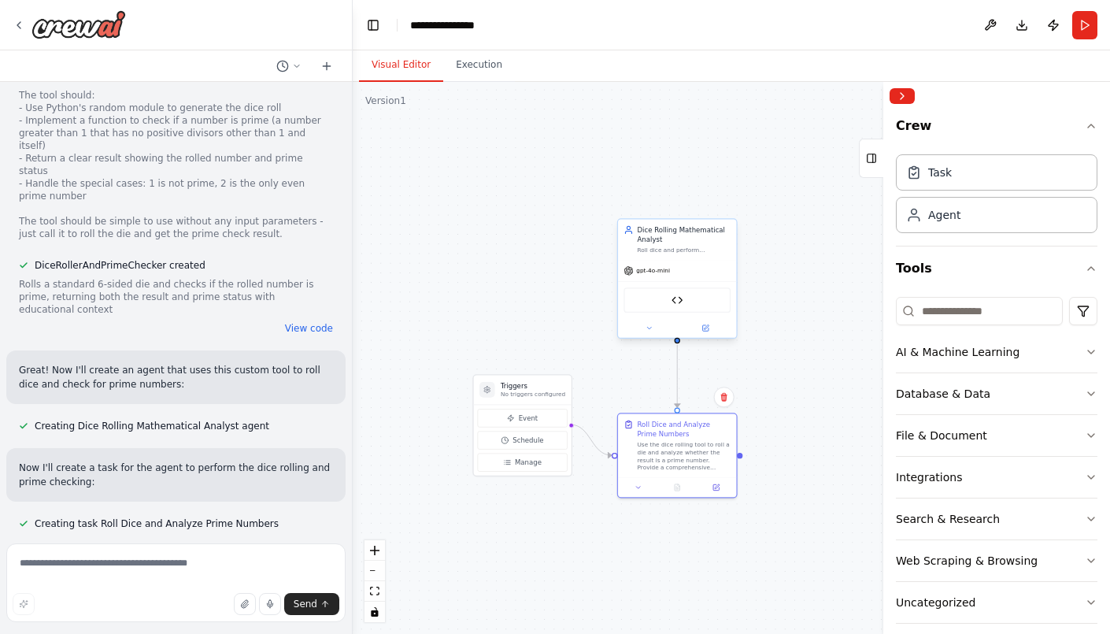
click at [686, 241] on div "Dice Rolling Mathematical Analyst" at bounding box center [685, 234] width 94 height 19
click at [700, 324] on button at bounding box center [705, 328] width 54 height 12
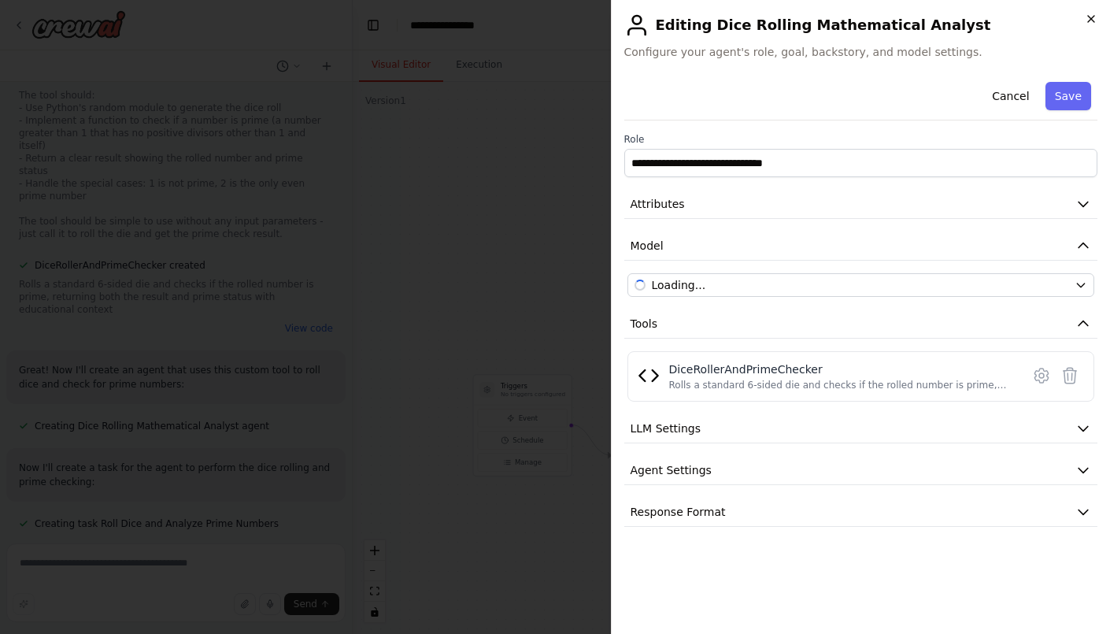
click at [1093, 13] on icon "button" at bounding box center [1091, 19] width 13 height 13
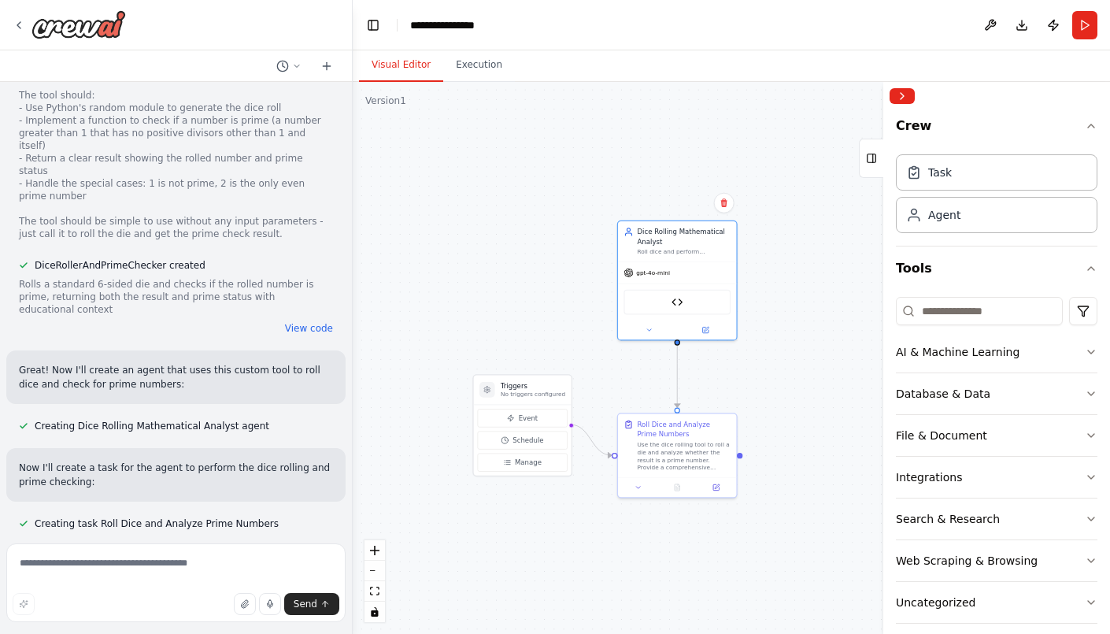
click at [793, 295] on div ".deletable-edge-delete-btn { width: 20px; height: 20px; border: 0px solid #ffff…" at bounding box center [731, 358] width 757 height 552
click at [1053, 25] on button "Publish" at bounding box center [1053, 25] width 25 height 28
click at [752, 131] on div ".deletable-edge-delete-btn { width: 20px; height: 20px; border: 0px solid #ffff…" at bounding box center [731, 358] width 757 height 552
click at [1076, 24] on button "Run" at bounding box center [1084, 25] width 25 height 28
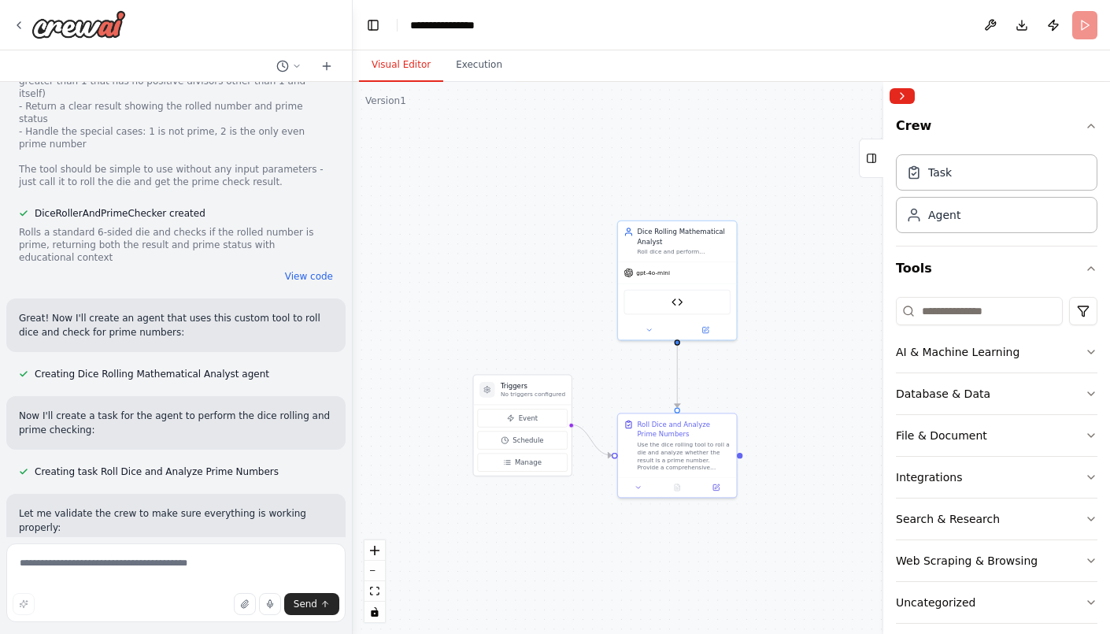
scroll to position [930, 0]
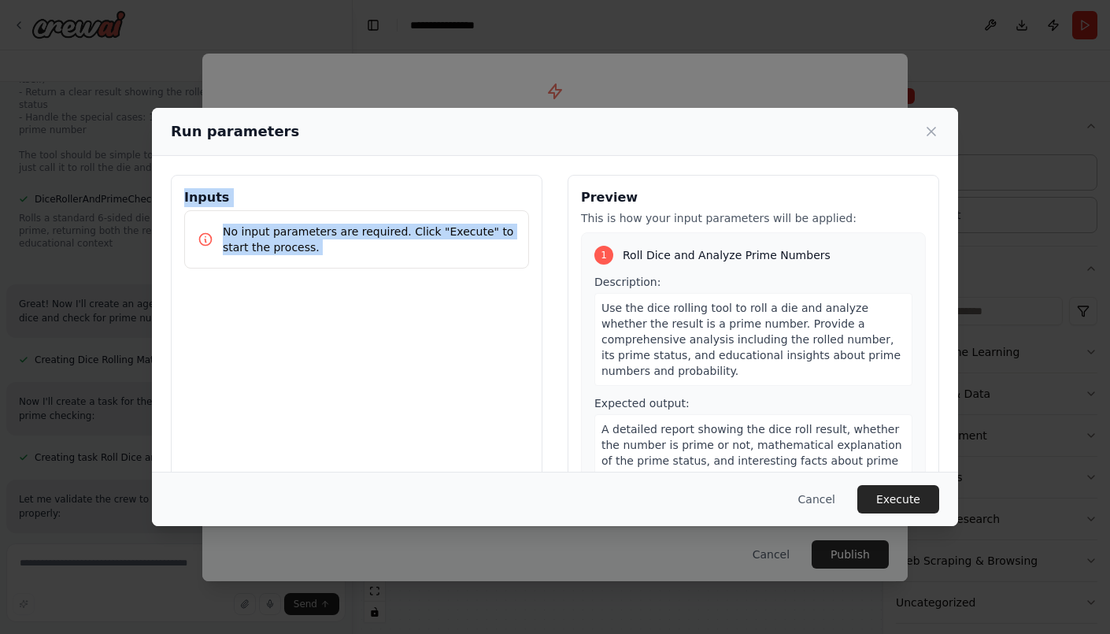
drag, startPoint x: 545, startPoint y: 156, endPoint x: 583, endPoint y: 196, distance: 55.7
click at [583, 196] on div "Run parameters Inputs No input parameters are required. Click "Execute" to star…" at bounding box center [555, 317] width 806 height 418
click at [816, 501] on button "Cancel" at bounding box center [817, 499] width 62 height 28
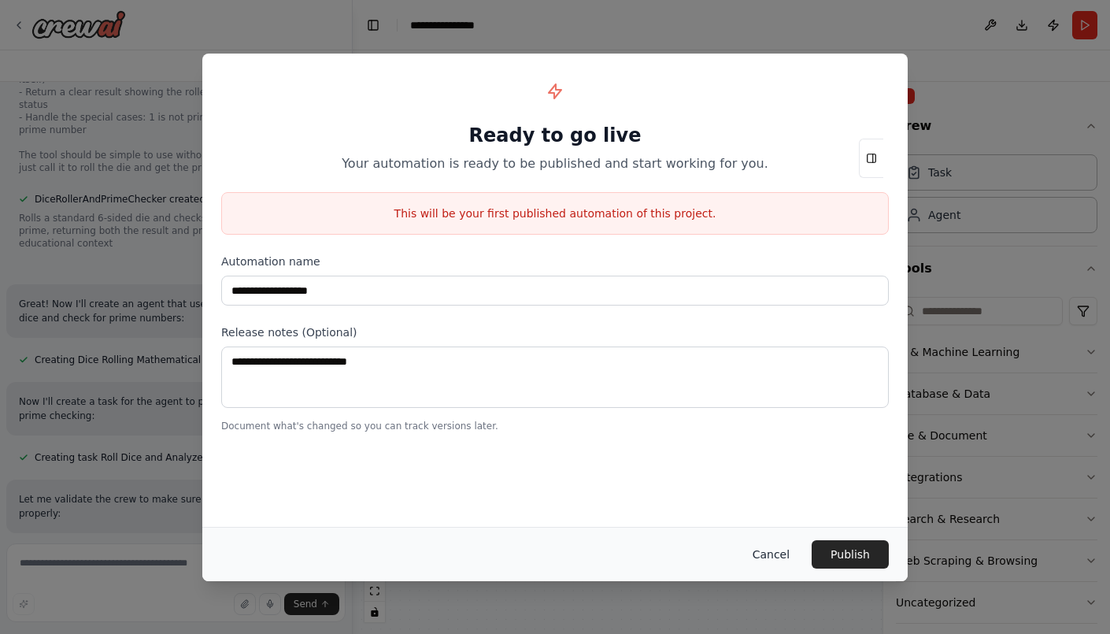
click at [779, 553] on button "Cancel" at bounding box center [771, 554] width 62 height 28
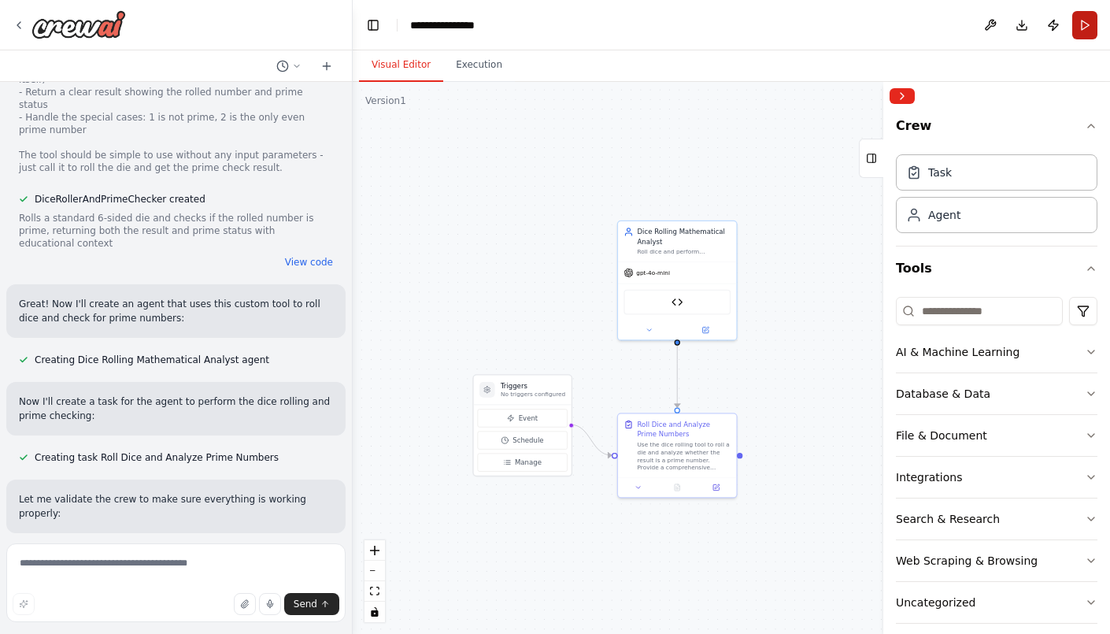
click at [1093, 28] on button "Run" at bounding box center [1084, 25] width 25 height 28
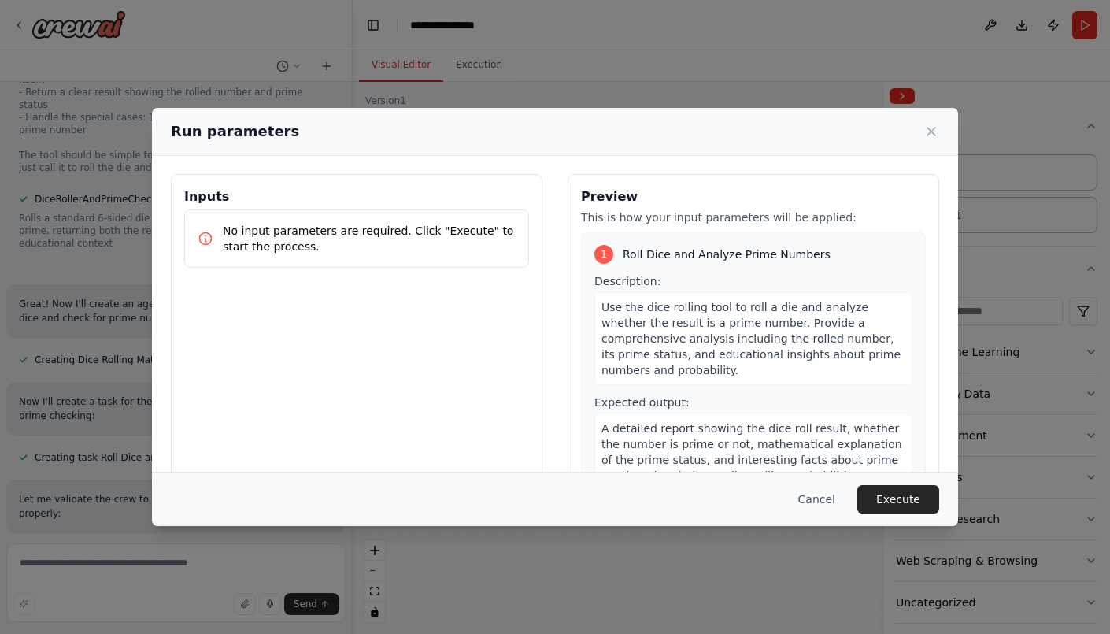
scroll to position [0, 0]
click at [904, 509] on button "Execute" at bounding box center [898, 499] width 82 height 28
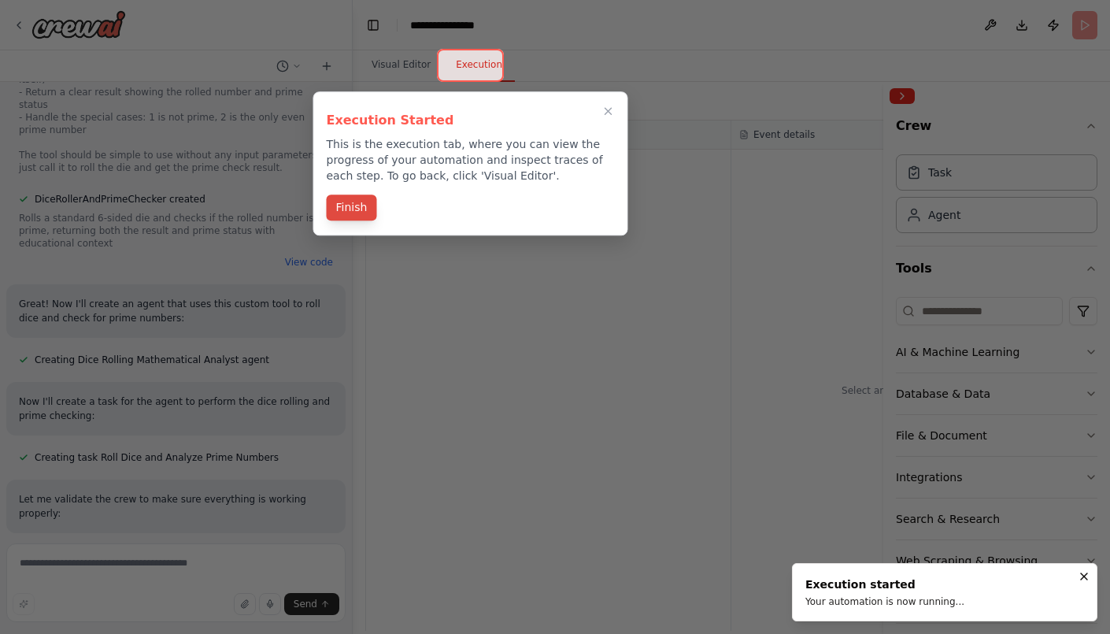
click at [354, 209] on button "Finish" at bounding box center [352, 207] width 50 height 26
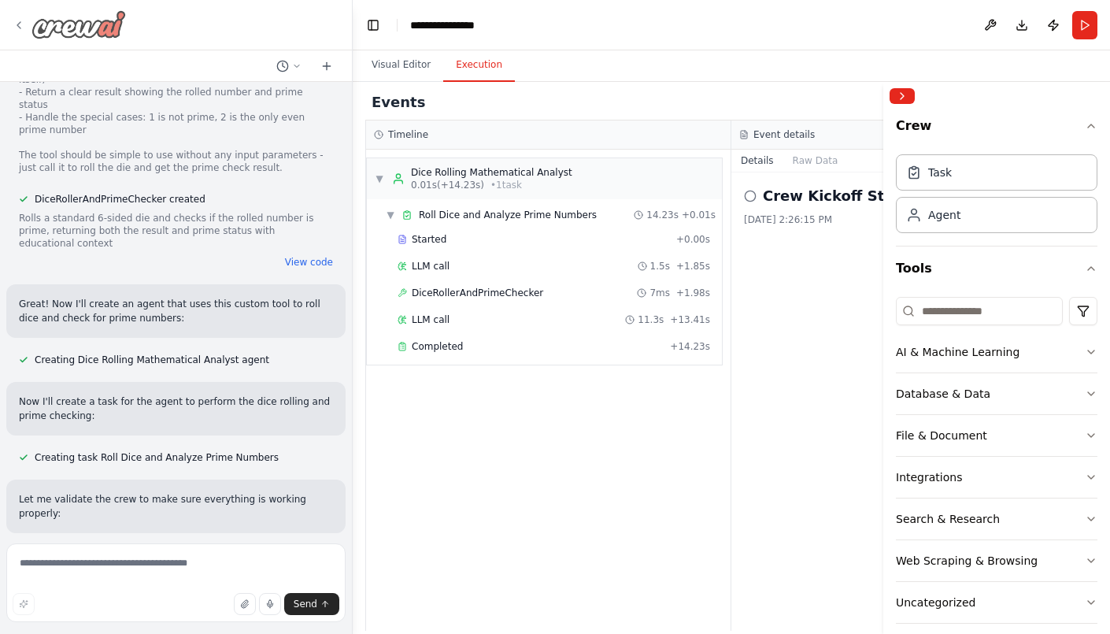
click at [60, 26] on img at bounding box center [78, 24] width 94 height 28
